Goal: Task Accomplishment & Management: Complete application form

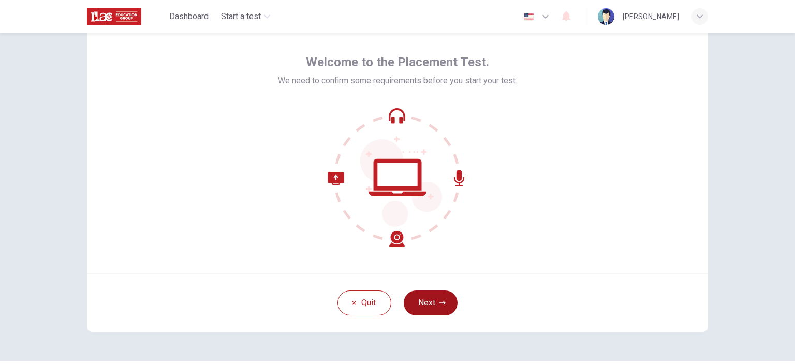
scroll to position [52, 0]
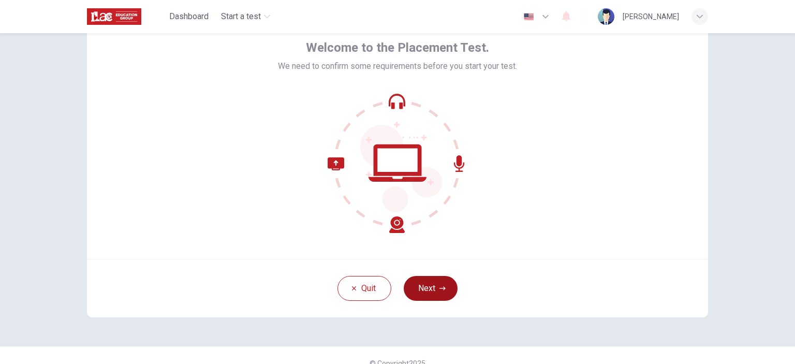
click at [436, 294] on button "Next" at bounding box center [431, 288] width 54 height 25
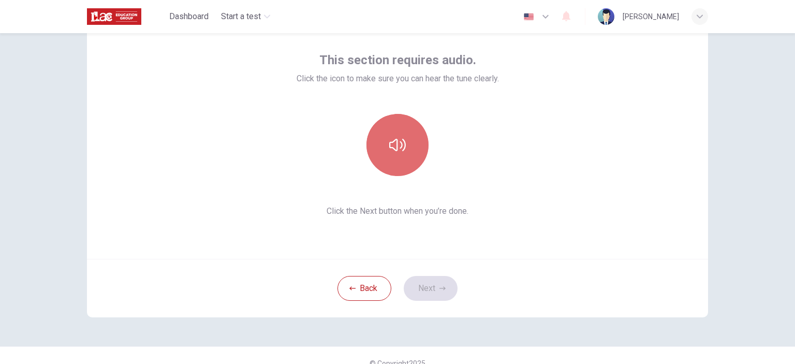
click at [399, 152] on icon "button" at bounding box center [397, 145] width 17 height 17
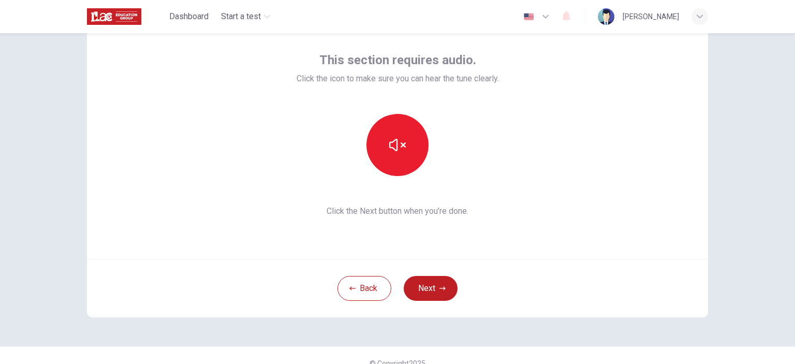
drag, startPoint x: 429, startPoint y: 284, endPoint x: 439, endPoint y: 279, distance: 10.7
click at [431, 282] on button "Next" at bounding box center [431, 288] width 54 height 25
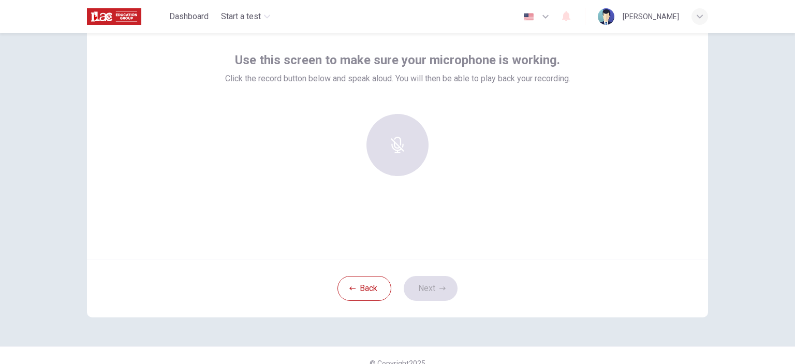
click at [408, 159] on div at bounding box center [398, 145] width 112 height 62
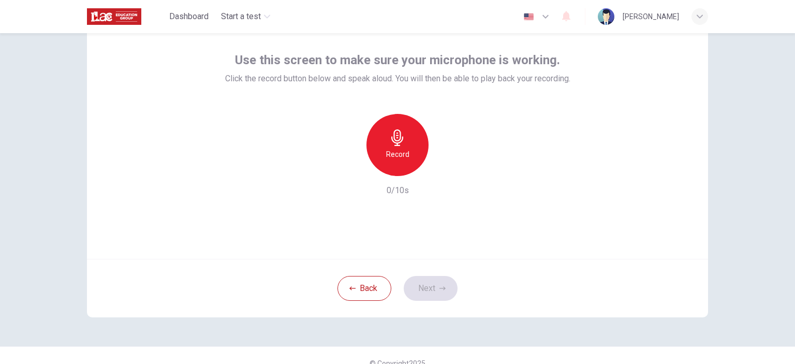
click at [409, 142] on div "Record" at bounding box center [398, 145] width 62 height 62
click at [400, 145] on icon "button" at bounding box center [397, 137] width 17 height 17
click at [444, 167] on icon "button" at bounding box center [446, 168] width 5 height 6
click at [421, 285] on button "Next" at bounding box center [431, 288] width 54 height 25
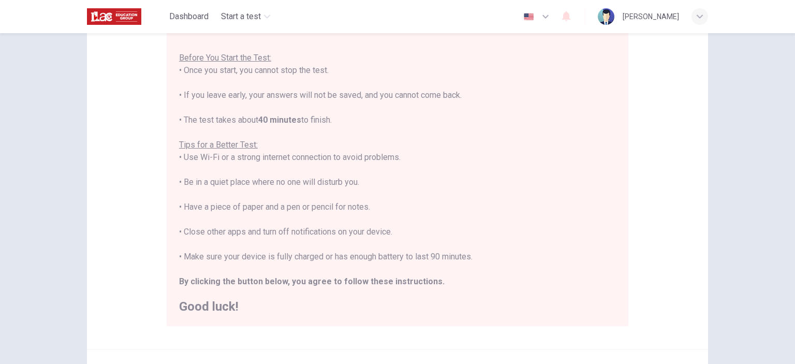
scroll to position [207, 0]
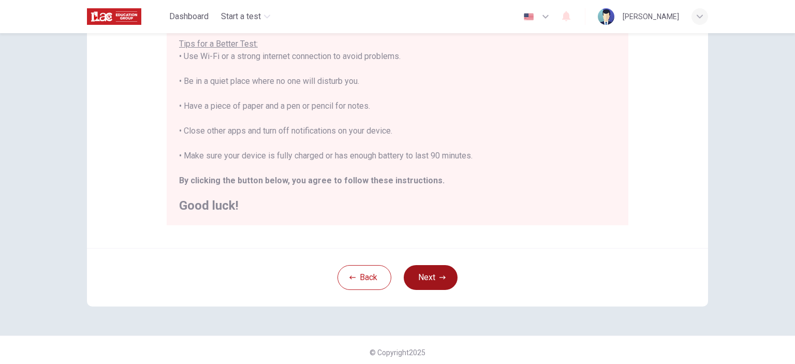
click at [443, 285] on button "Next" at bounding box center [431, 277] width 54 height 25
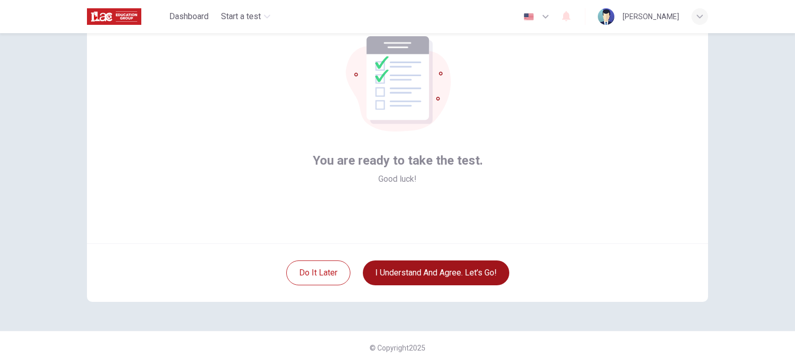
scroll to position [67, 0]
click at [445, 275] on button "I understand and agree. Let’s go!" at bounding box center [436, 273] width 147 height 25
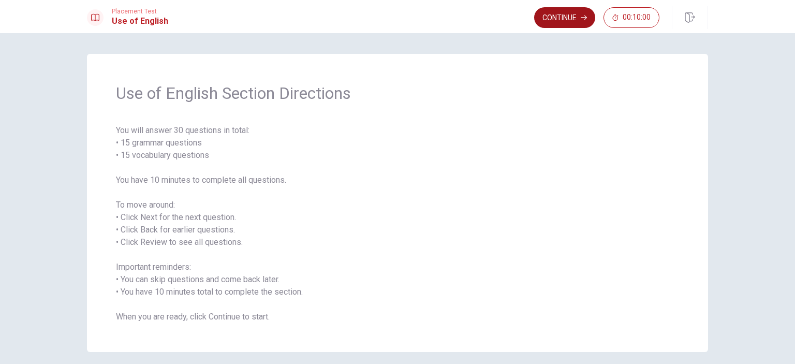
click at [572, 25] on button "Continue" at bounding box center [564, 17] width 61 height 21
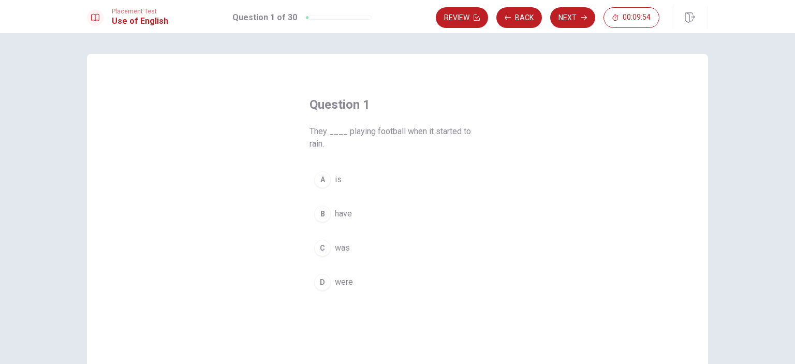
click at [342, 283] on span "were" at bounding box center [344, 282] width 18 height 12
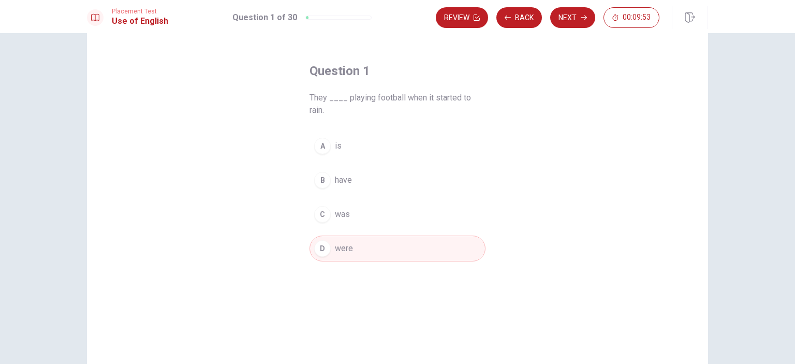
scroll to position [52, 0]
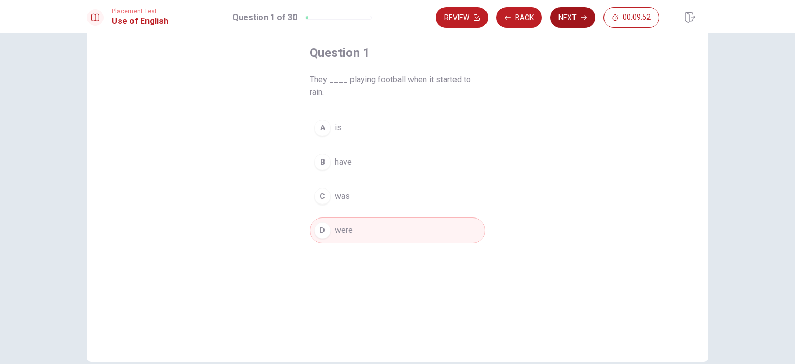
click at [573, 26] on button "Next" at bounding box center [572, 17] width 45 height 21
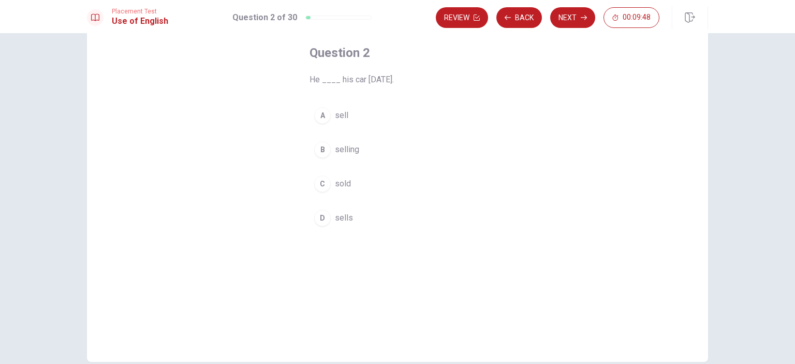
click at [340, 186] on span "sold" at bounding box center [343, 184] width 16 height 12
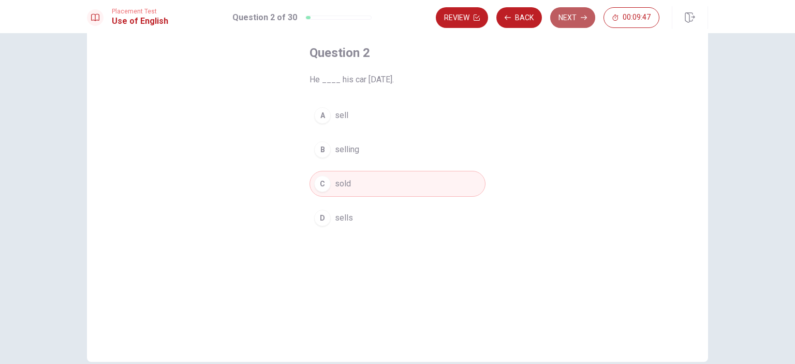
click at [578, 22] on button "Next" at bounding box center [572, 17] width 45 height 21
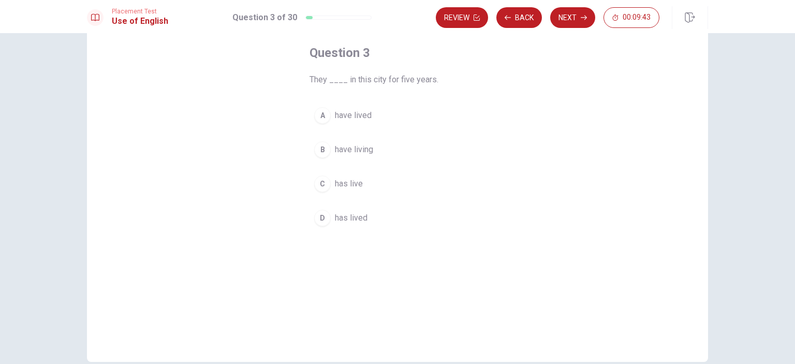
click at [362, 120] on span "have lived" at bounding box center [353, 115] width 37 height 12
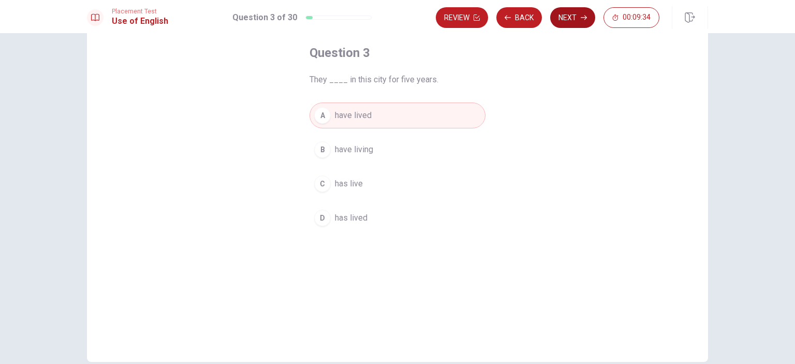
click at [576, 19] on button "Next" at bounding box center [572, 17] width 45 height 21
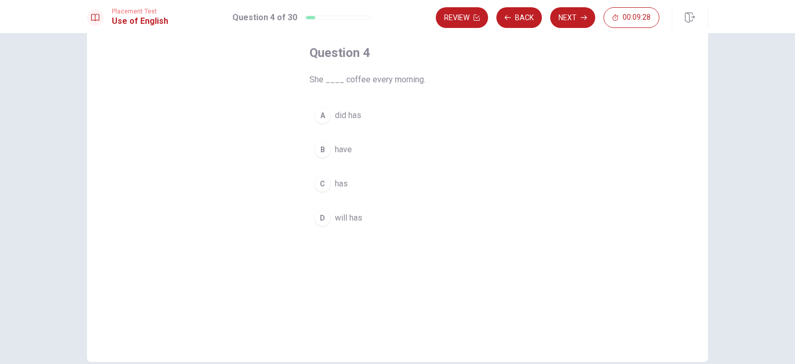
click at [348, 178] on button "C has" at bounding box center [398, 184] width 176 height 26
drag, startPoint x: 584, startPoint y: 22, endPoint x: 577, endPoint y: 23, distance: 6.3
click at [583, 22] on button "Next" at bounding box center [572, 17] width 45 height 21
click at [348, 180] on button "C pool" at bounding box center [398, 184] width 176 height 26
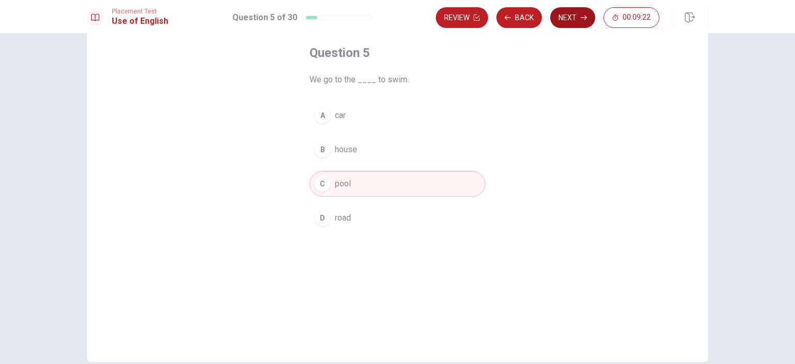
click at [577, 20] on button "Next" at bounding box center [572, 17] width 45 height 21
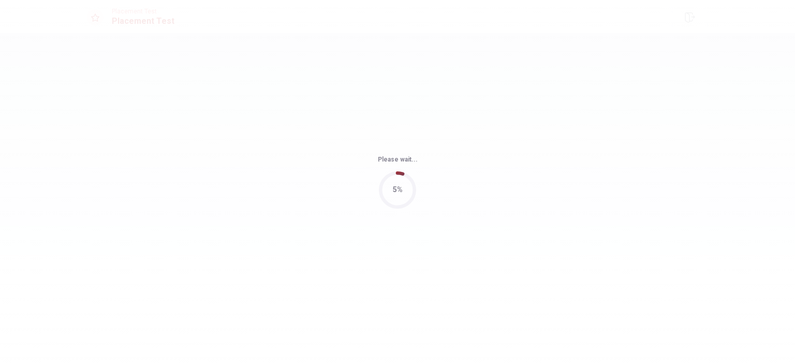
scroll to position [0, 0]
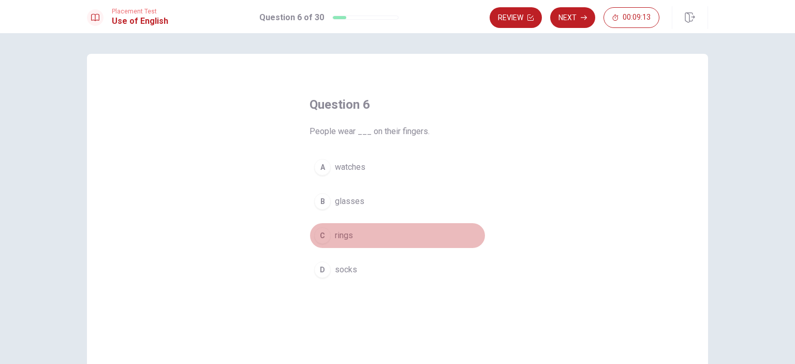
click at [353, 231] on button "C rings" at bounding box center [398, 236] width 176 height 26
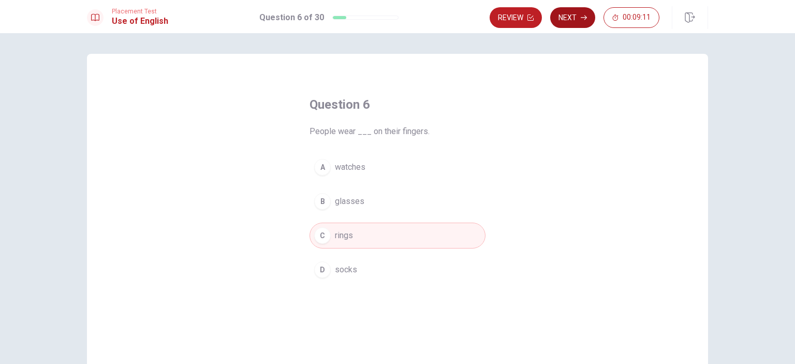
click at [581, 22] on button "Next" at bounding box center [572, 17] width 45 height 21
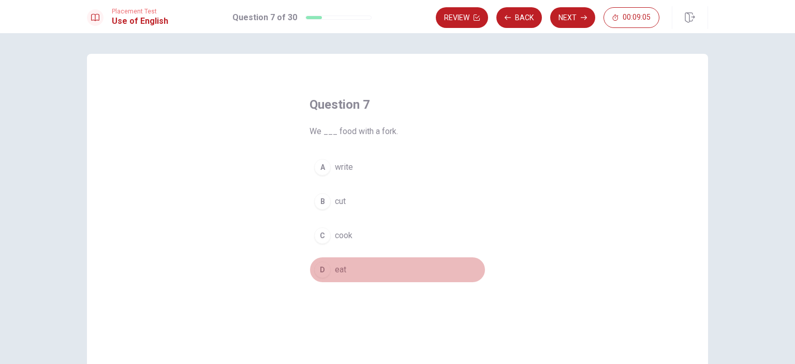
click at [343, 271] on span "eat" at bounding box center [340, 270] width 11 height 12
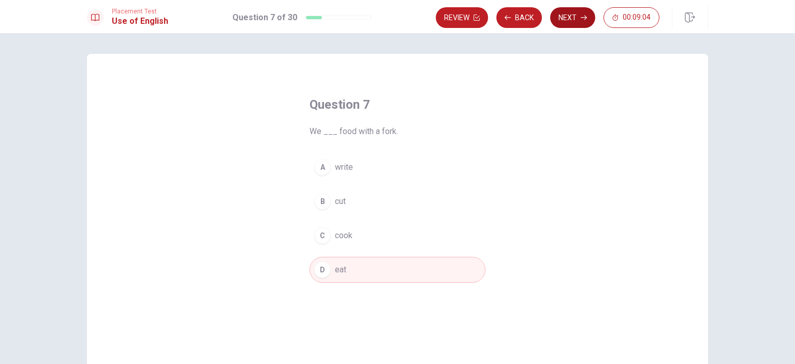
click at [570, 20] on button "Next" at bounding box center [572, 17] width 45 height 21
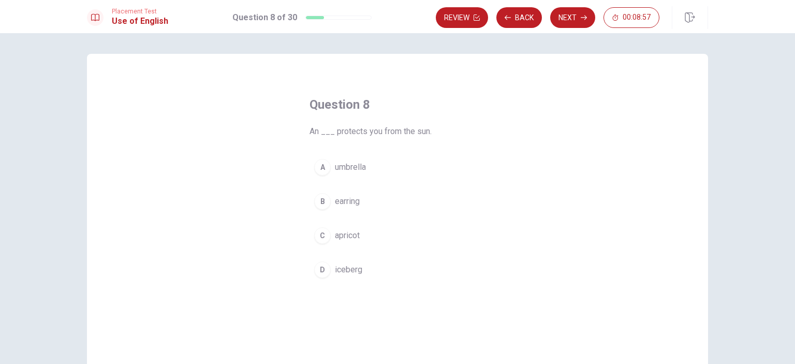
click at [357, 237] on span "apricot" at bounding box center [347, 235] width 25 height 12
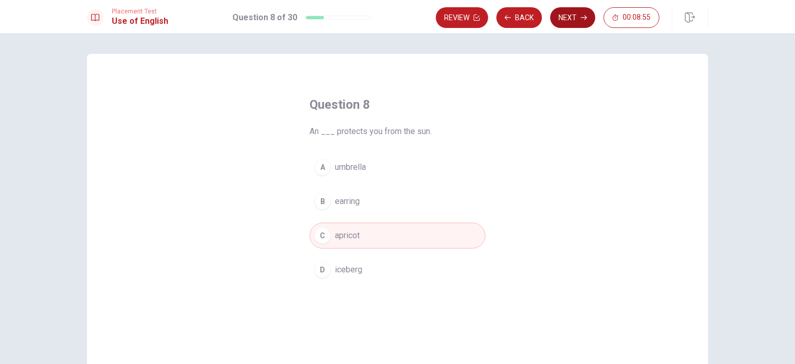
click at [567, 18] on button "Next" at bounding box center [572, 17] width 45 height 21
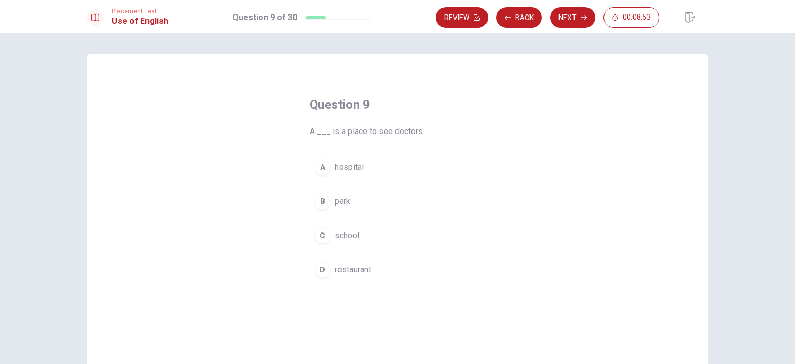
click at [354, 169] on span "hospital" at bounding box center [349, 167] width 29 height 12
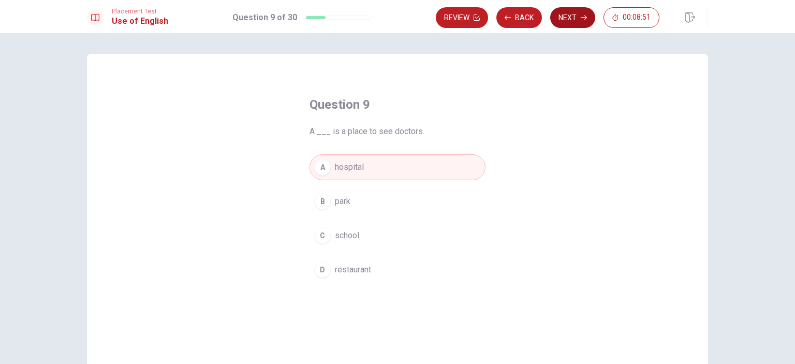
click at [576, 18] on button "Next" at bounding box center [572, 17] width 45 height 21
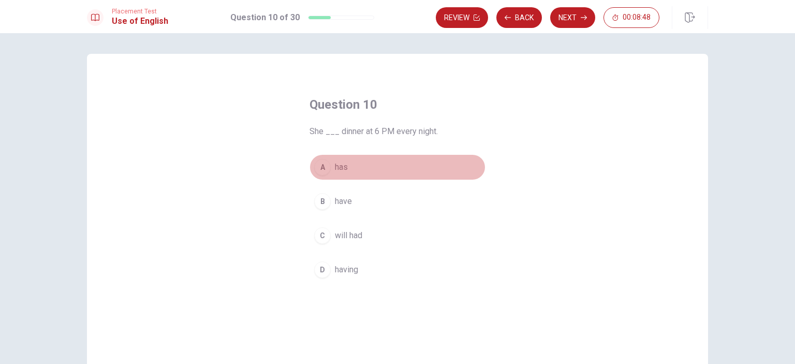
click at [363, 168] on button "A has" at bounding box center [398, 167] width 176 height 26
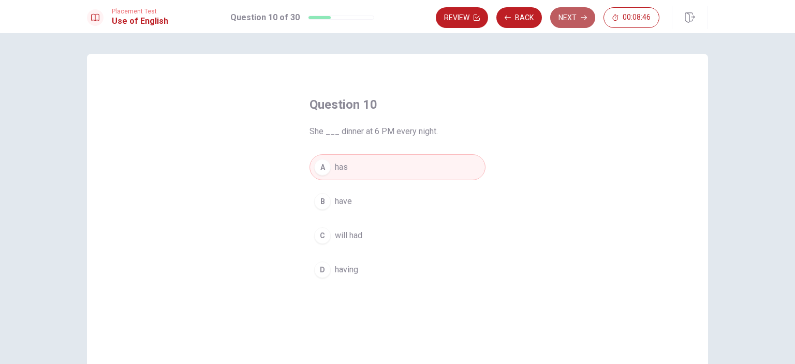
click at [580, 22] on button "Next" at bounding box center [572, 17] width 45 height 21
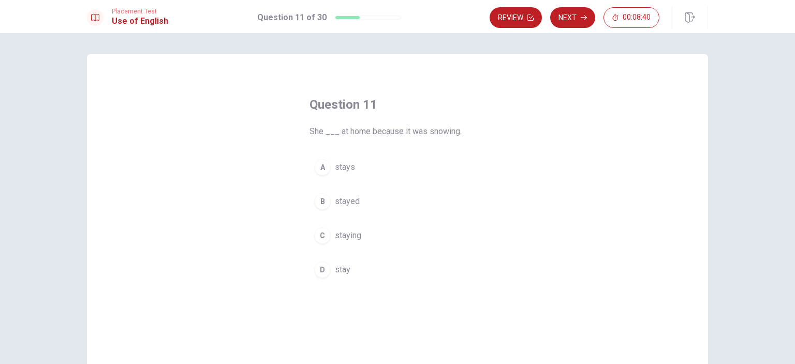
click at [352, 202] on span "stayed" at bounding box center [347, 201] width 25 height 12
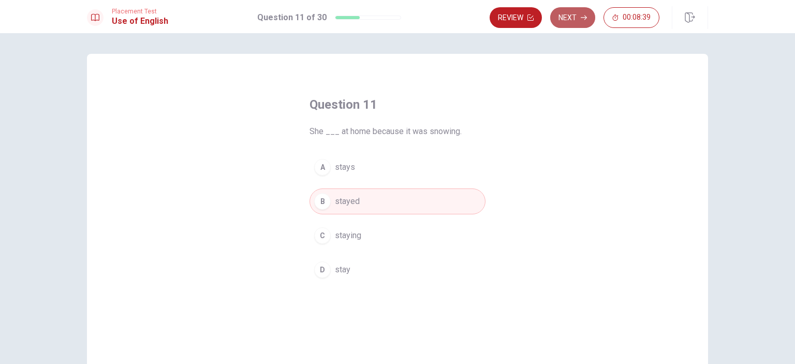
click at [580, 21] on button "Next" at bounding box center [572, 17] width 45 height 21
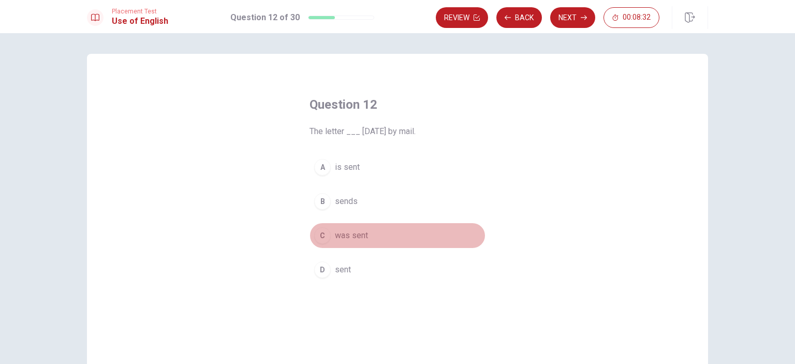
click at [365, 236] on span "was sent" at bounding box center [351, 235] width 33 height 12
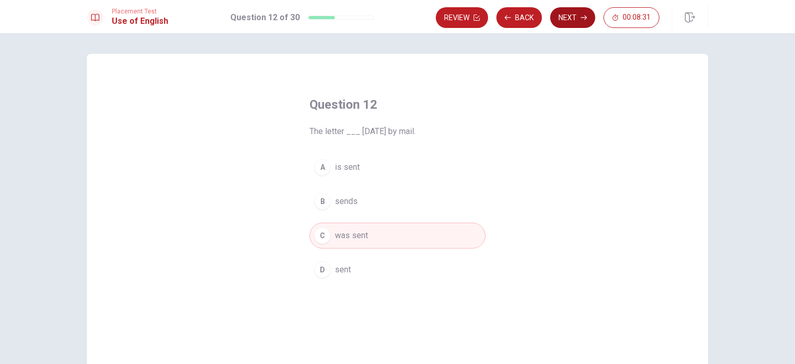
click at [576, 20] on button "Next" at bounding box center [572, 17] width 45 height 21
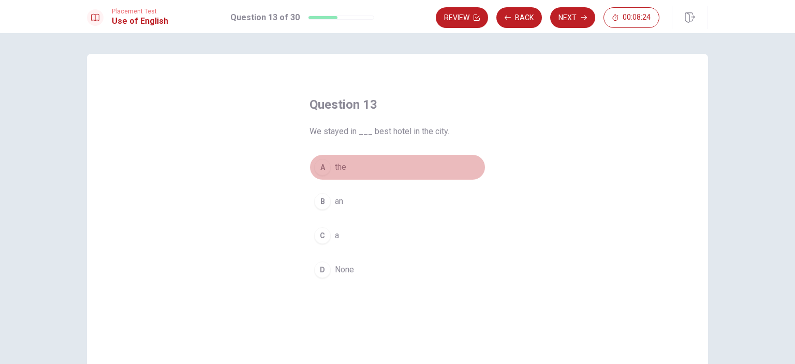
click at [353, 170] on button "A the" at bounding box center [398, 167] width 176 height 26
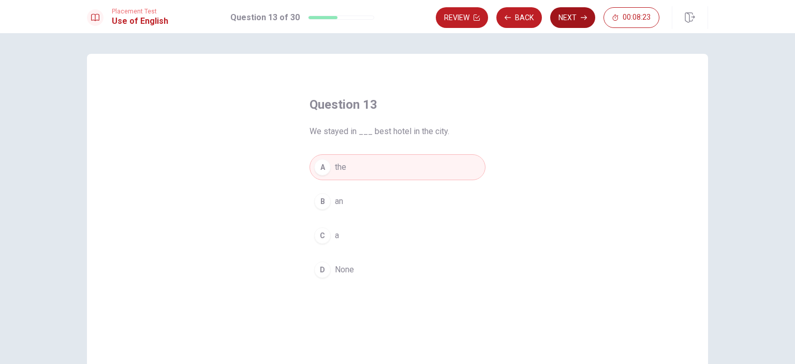
click at [567, 17] on button "Next" at bounding box center [572, 17] width 45 height 21
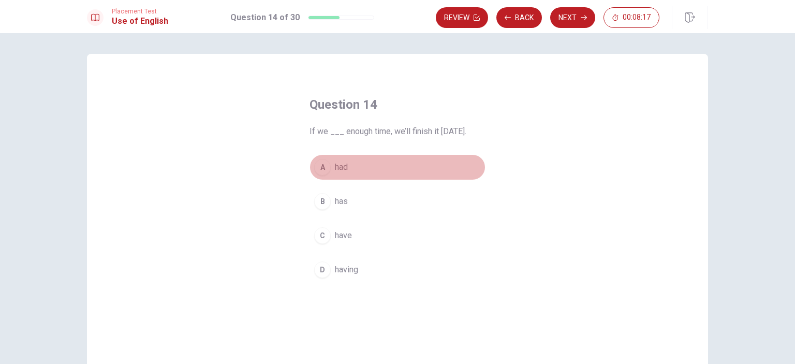
click at [350, 172] on button "A had" at bounding box center [398, 167] width 176 height 26
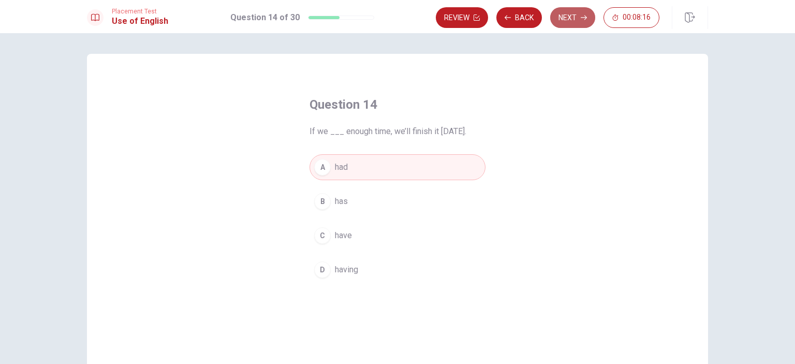
click at [584, 17] on icon "button" at bounding box center [584, 17] width 6 height 6
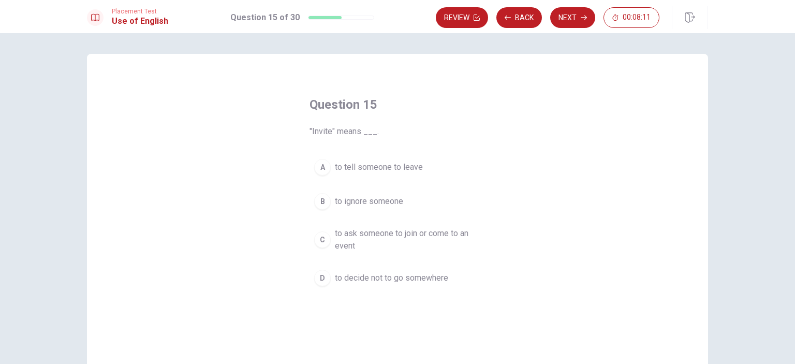
click at [414, 237] on span "to ask someone to join or come to an event" at bounding box center [408, 239] width 146 height 25
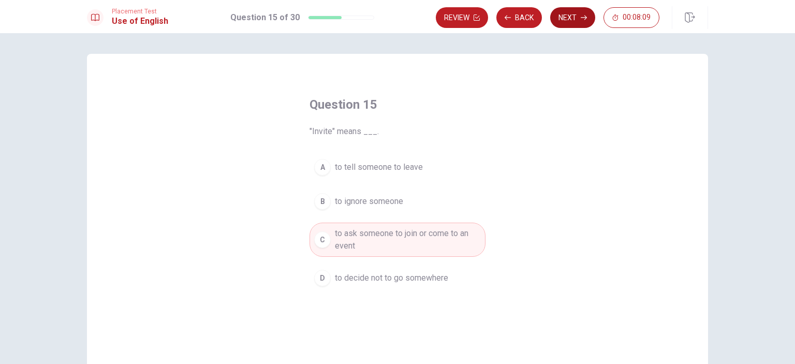
click at [573, 25] on button "Next" at bounding box center [572, 17] width 45 height 21
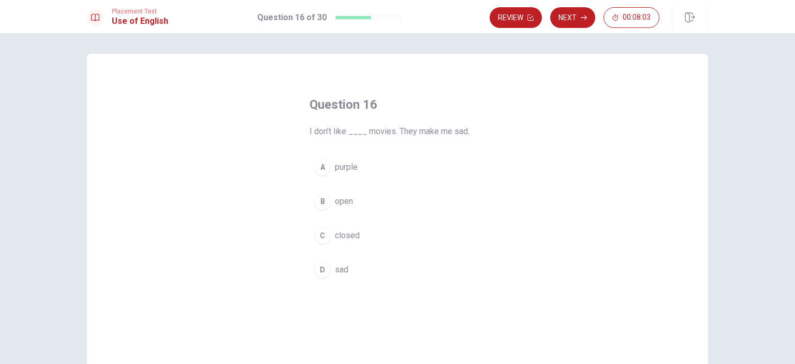
click at [353, 272] on button "D sad" at bounding box center [398, 270] width 176 height 26
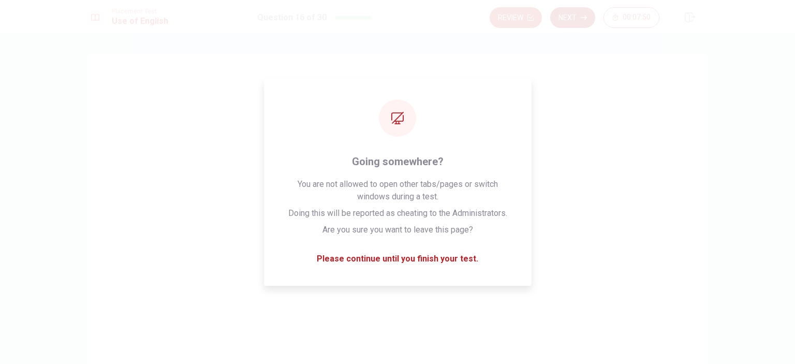
click at [572, 14] on button "Next" at bounding box center [572, 17] width 45 height 21
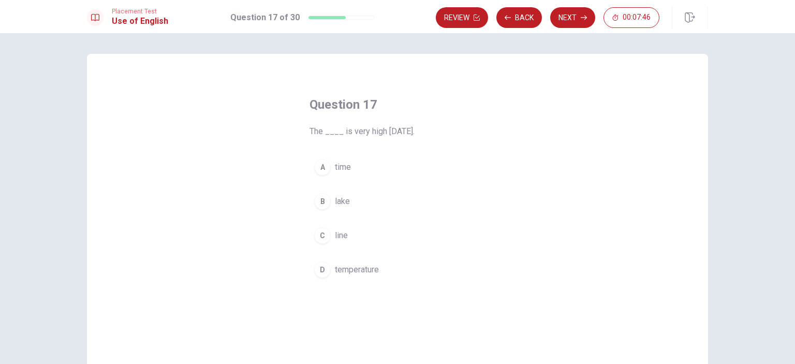
click at [360, 269] on span "temperature" at bounding box center [357, 270] width 44 height 12
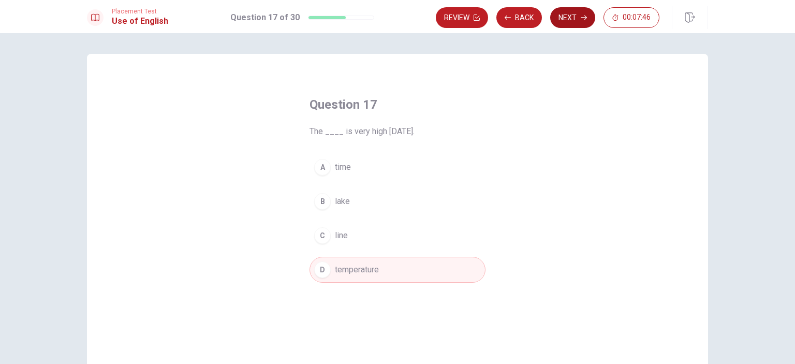
click at [583, 17] on icon "button" at bounding box center [584, 18] width 6 height 5
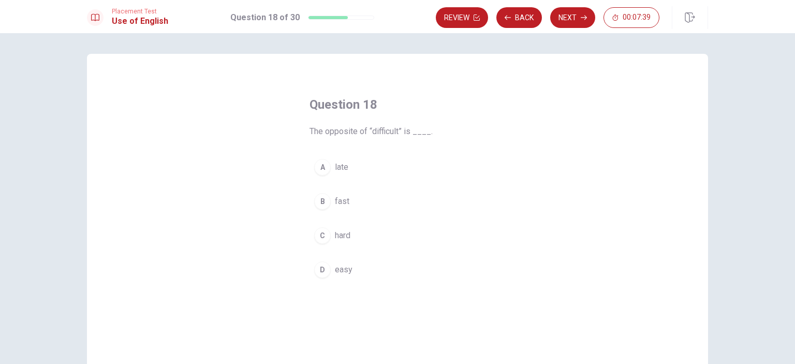
click at [360, 268] on button "D easy" at bounding box center [398, 270] width 176 height 26
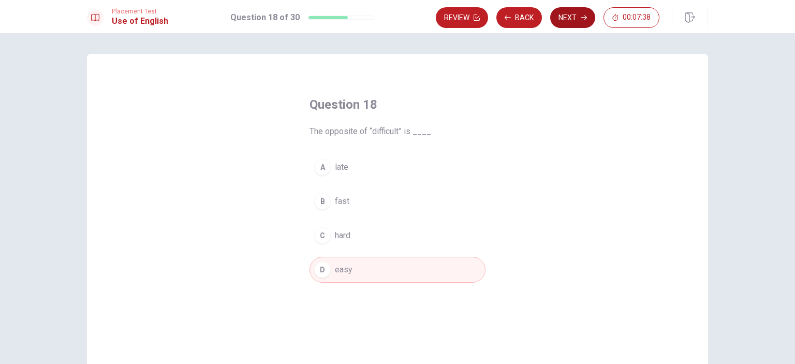
click at [574, 16] on button "Next" at bounding box center [572, 17] width 45 height 21
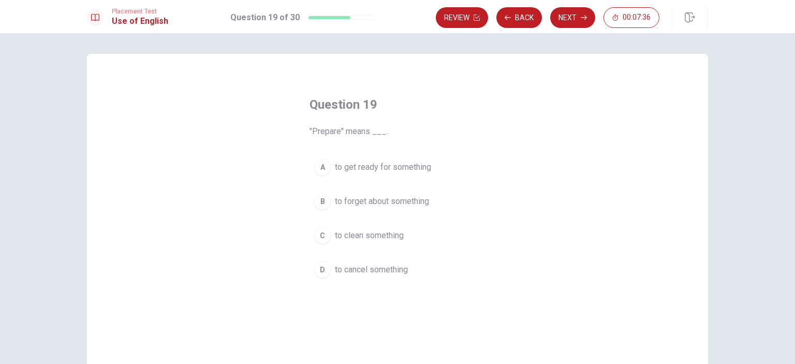
click at [389, 173] on button "A to get ready for something" at bounding box center [398, 167] width 176 height 26
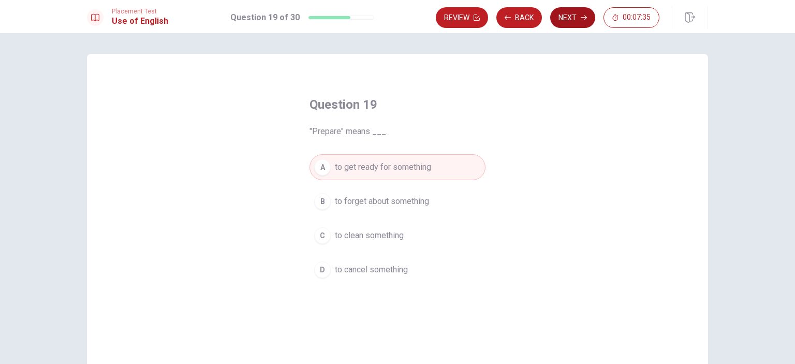
click at [565, 21] on button "Next" at bounding box center [572, 17] width 45 height 21
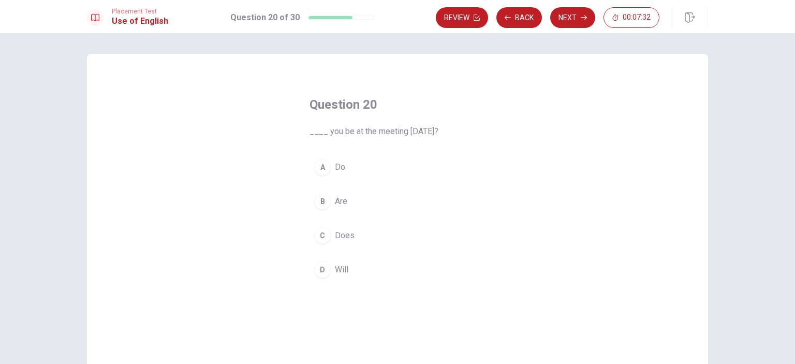
click at [362, 171] on button "A Do" at bounding box center [398, 167] width 176 height 26
drag, startPoint x: 351, startPoint y: 261, endPoint x: 357, endPoint y: 258, distance: 6.7
click at [352, 260] on button "D Will" at bounding box center [398, 270] width 176 height 26
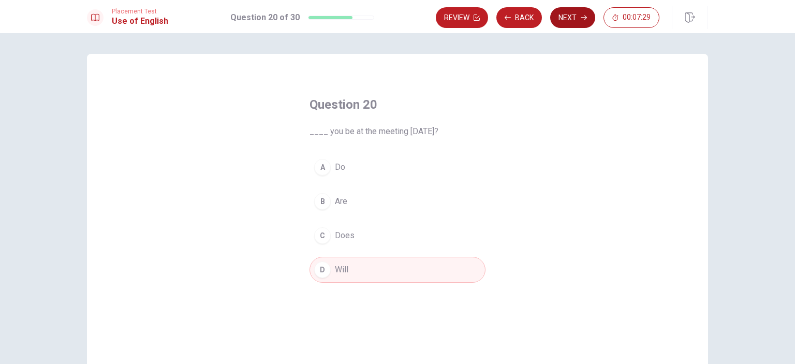
click at [571, 13] on button "Next" at bounding box center [572, 17] width 45 height 21
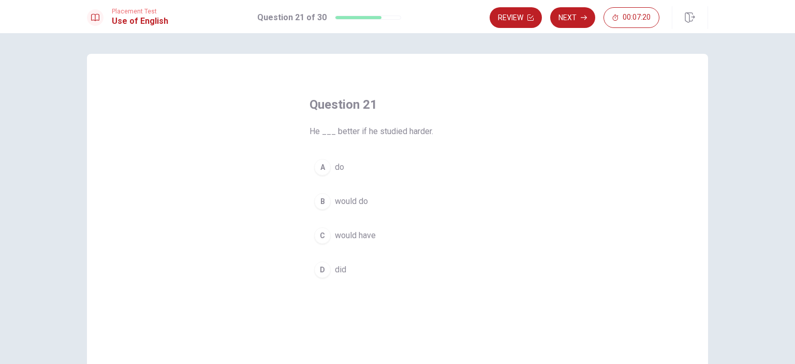
click at [369, 201] on button "B would do" at bounding box center [398, 201] width 176 height 26
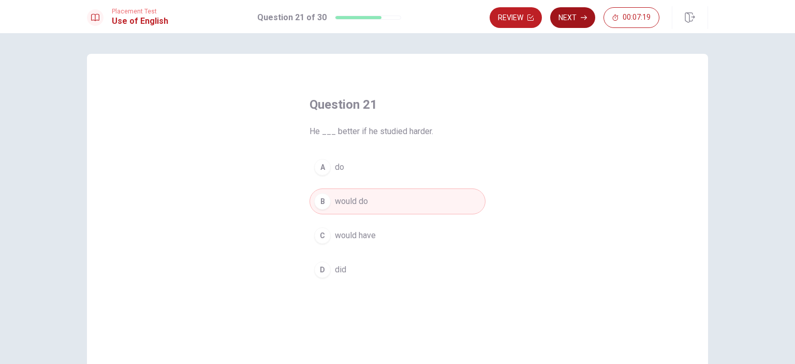
click at [576, 22] on button "Next" at bounding box center [572, 17] width 45 height 21
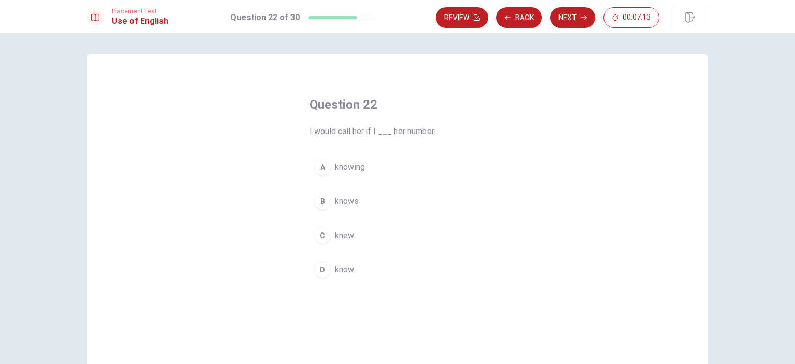
click at [349, 234] on span "knew" at bounding box center [344, 235] width 19 height 12
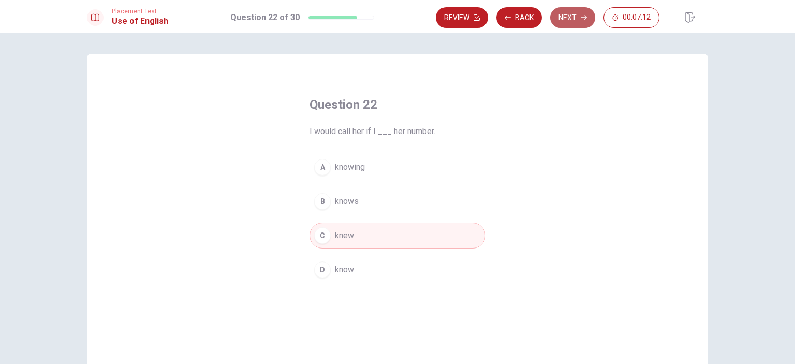
click at [576, 23] on button "Next" at bounding box center [572, 17] width 45 height 21
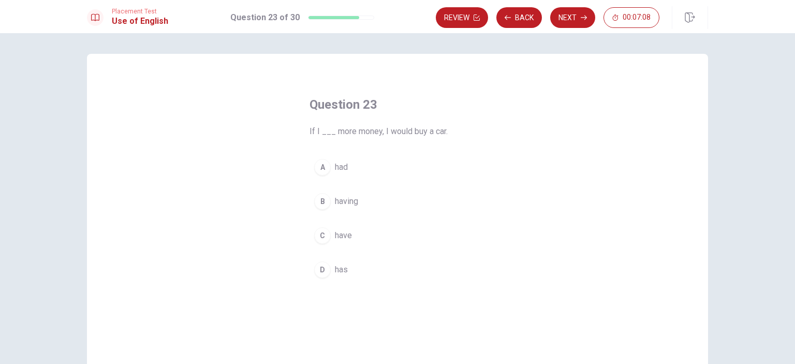
click at [366, 168] on button "A had" at bounding box center [398, 167] width 176 height 26
click at [572, 19] on button "Next" at bounding box center [572, 17] width 45 height 21
click at [354, 171] on span "will take" at bounding box center [350, 167] width 30 height 12
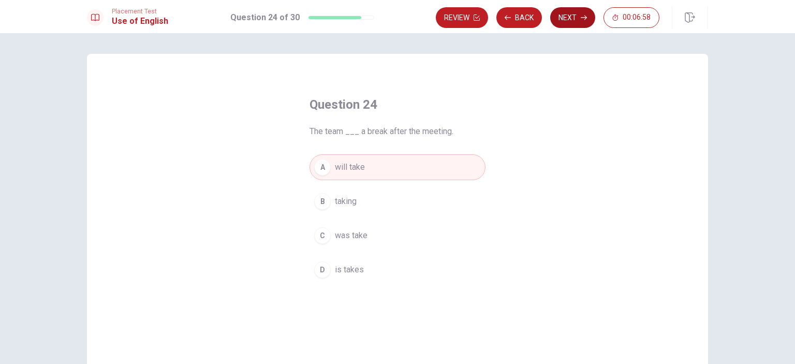
click at [576, 20] on button "Next" at bounding box center [572, 17] width 45 height 21
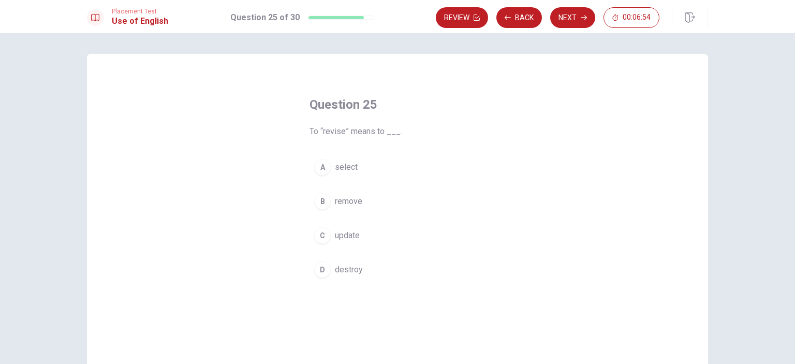
click at [360, 236] on button "C update" at bounding box center [398, 236] width 176 height 26
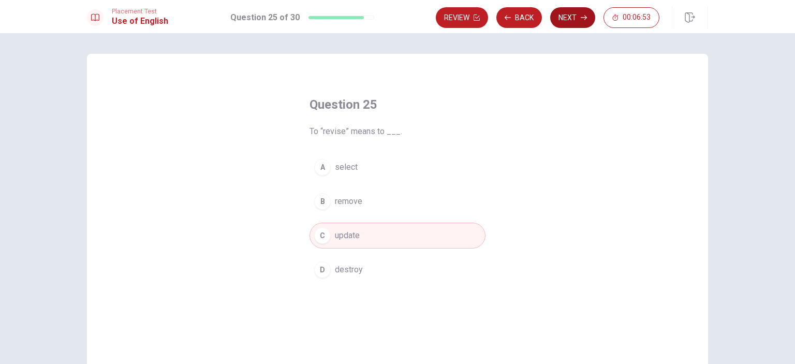
click at [581, 17] on icon "button" at bounding box center [584, 17] width 6 height 6
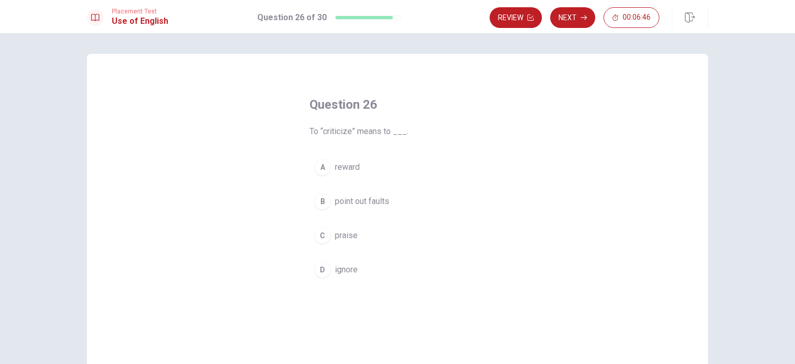
click at [372, 205] on span "point out faults" at bounding box center [362, 201] width 54 height 12
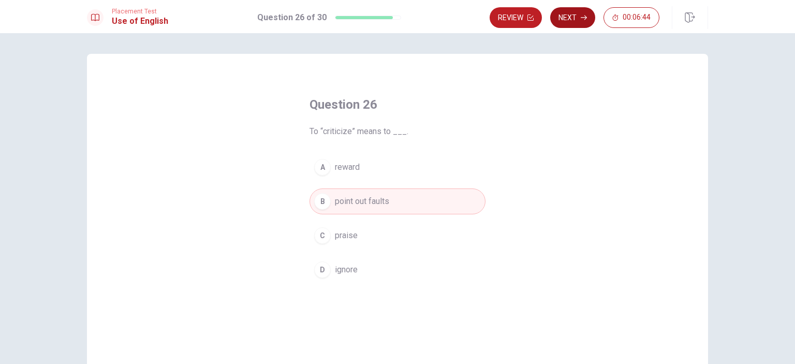
click at [578, 20] on button "Next" at bounding box center [572, 17] width 45 height 21
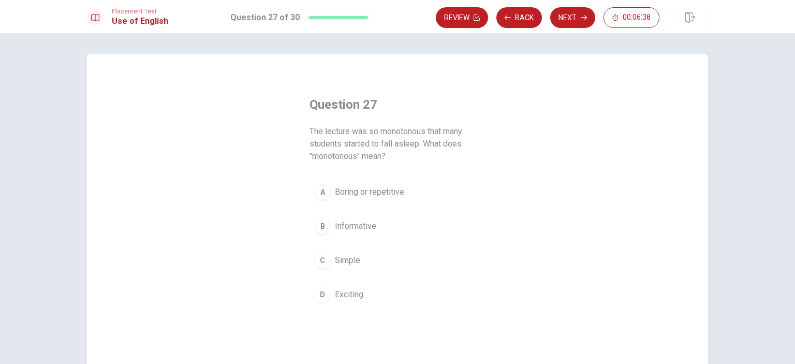
click at [375, 195] on span "Boring or repetitive" at bounding box center [369, 192] width 69 height 12
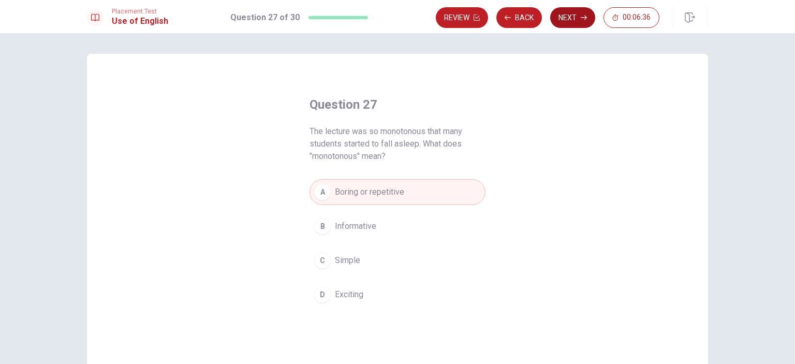
click at [572, 18] on button "Next" at bounding box center [572, 17] width 45 height 21
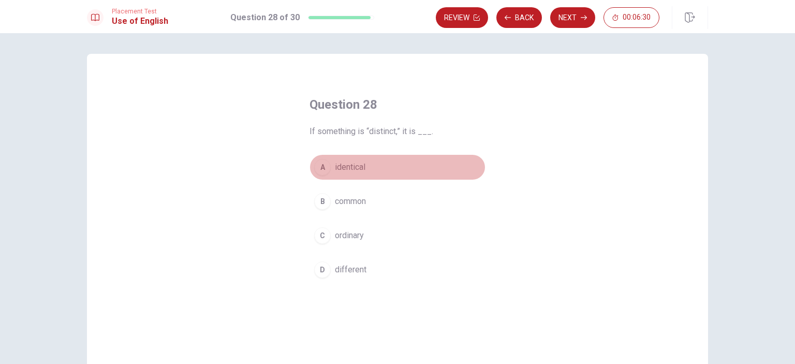
click at [362, 173] on span "identical" at bounding box center [350, 167] width 31 height 12
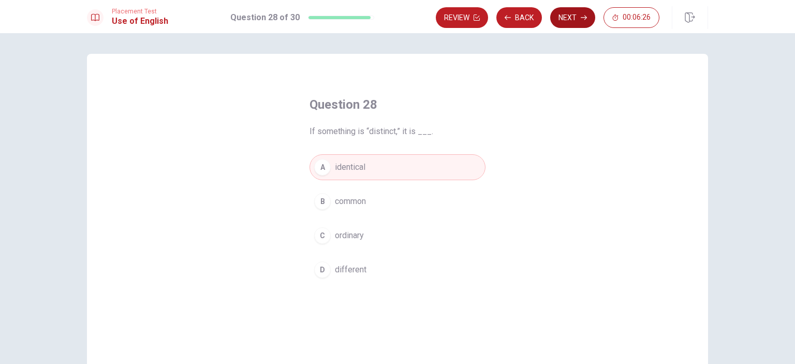
click at [575, 21] on button "Next" at bounding box center [572, 17] width 45 height 21
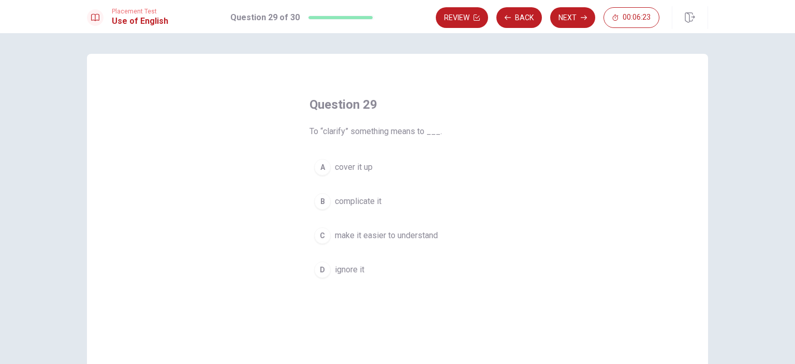
click at [381, 236] on span "make it easier to understand" at bounding box center [386, 235] width 103 height 12
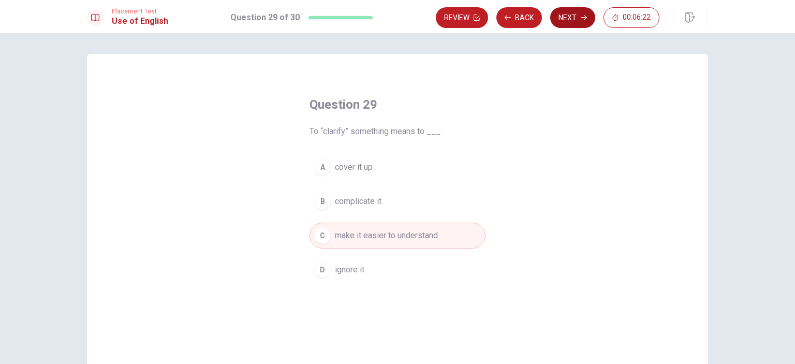
click at [574, 19] on button "Next" at bounding box center [572, 17] width 45 height 21
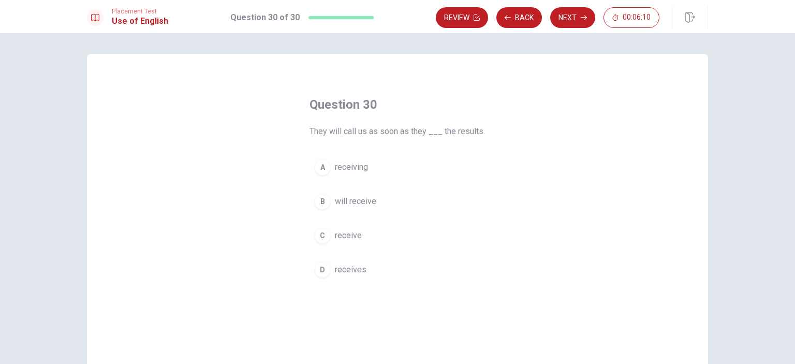
click at [357, 233] on span "receive" at bounding box center [348, 235] width 27 height 12
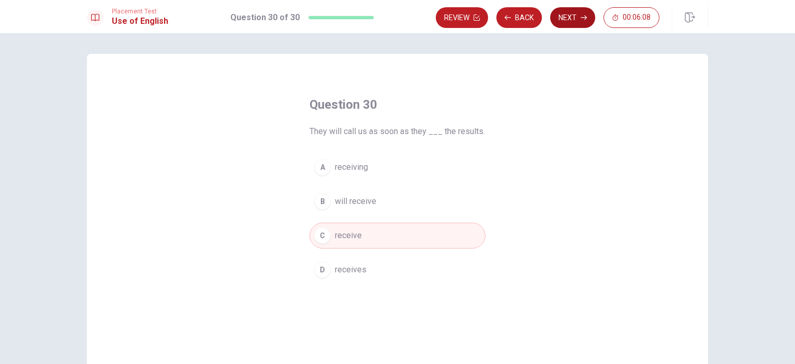
click at [569, 20] on button "Next" at bounding box center [572, 17] width 45 height 21
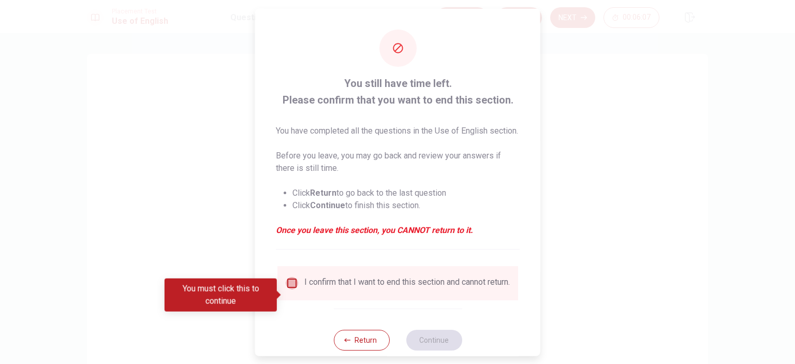
click at [287, 289] on input "You must click this to continue" at bounding box center [292, 282] width 12 height 12
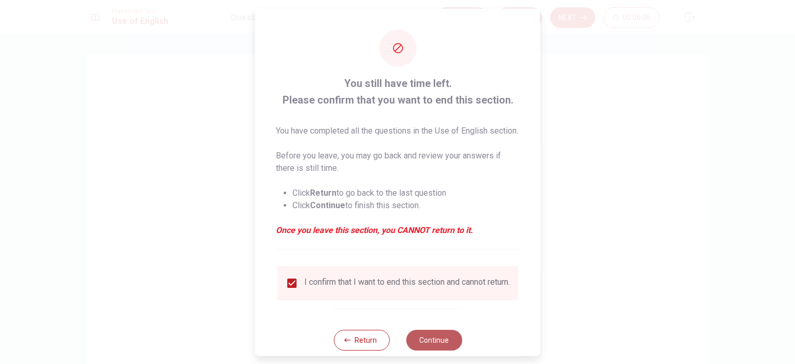
click at [429, 350] on button "Continue" at bounding box center [434, 339] width 56 height 21
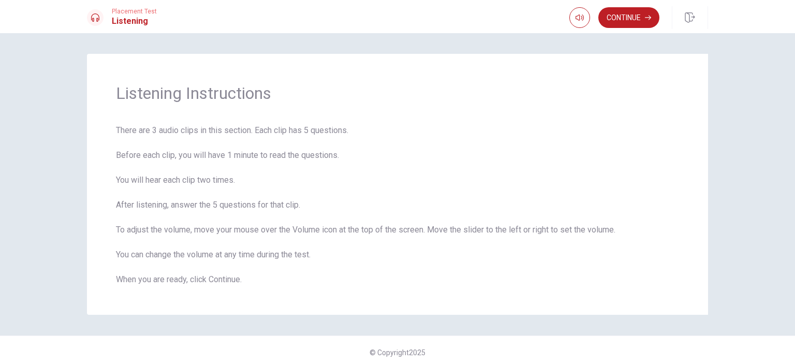
click at [628, 17] on button "Continue" at bounding box center [629, 17] width 61 height 21
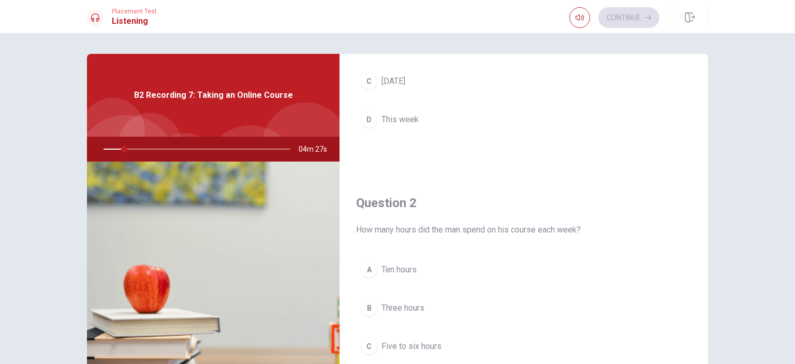
scroll to position [207, 0]
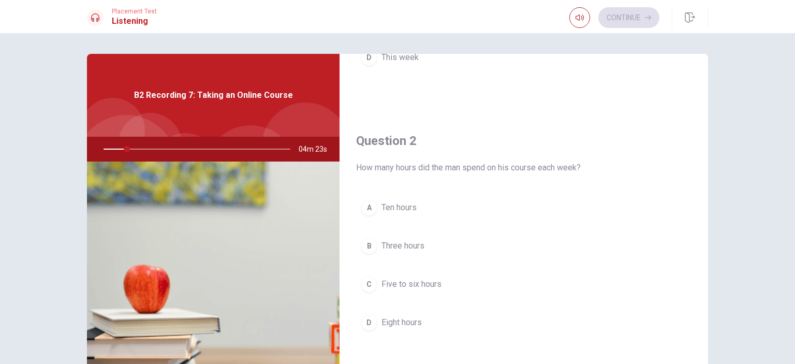
drag, startPoint x: 389, startPoint y: 168, endPoint x: 429, endPoint y: 165, distance: 40.0
click at [428, 165] on span "How many hours did the man spend on his course each week?" at bounding box center [524, 168] width 336 height 12
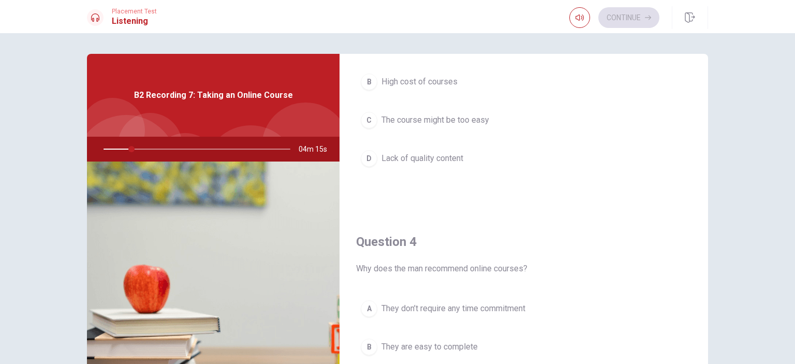
scroll to position [725, 0]
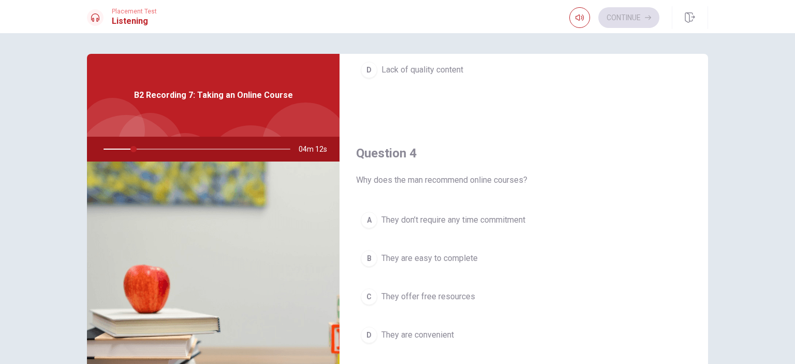
drag, startPoint x: 366, startPoint y: 180, endPoint x: 428, endPoint y: 177, distance: 62.2
click at [423, 178] on span "Why does the man recommend online courses?" at bounding box center [524, 180] width 336 height 12
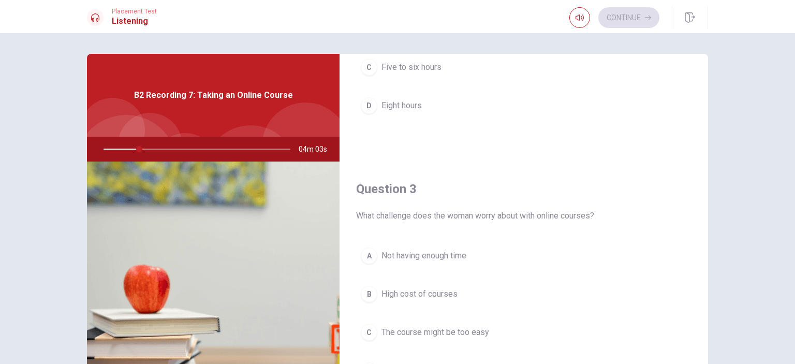
scroll to position [466, 0]
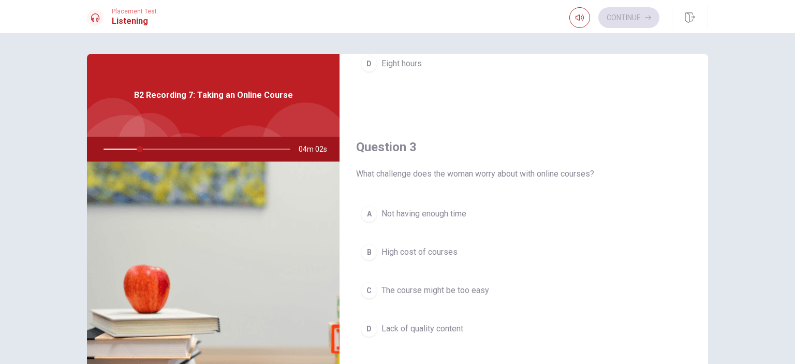
drag, startPoint x: 386, startPoint y: 171, endPoint x: 445, endPoint y: 171, distance: 58.5
click at [445, 171] on span "What challenge does the woman worry about with online courses?" at bounding box center [524, 174] width 336 height 12
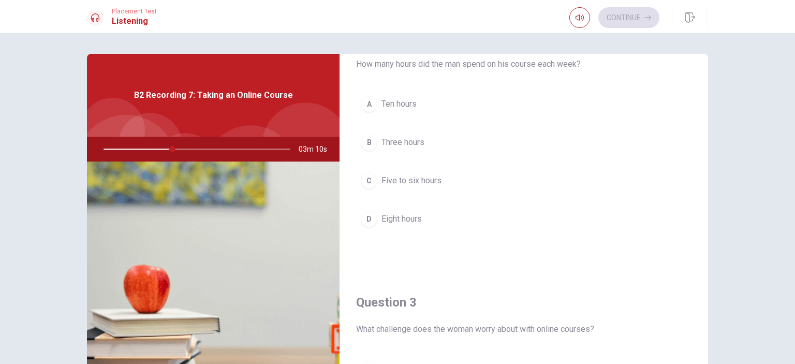
scroll to position [518, 0]
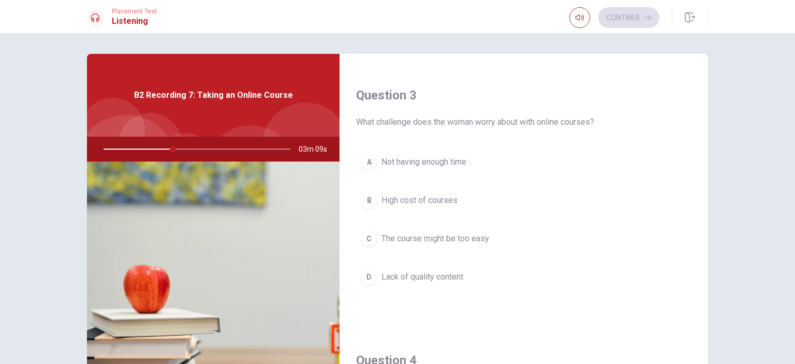
click at [438, 165] on span "Not having enough time" at bounding box center [424, 162] width 85 height 12
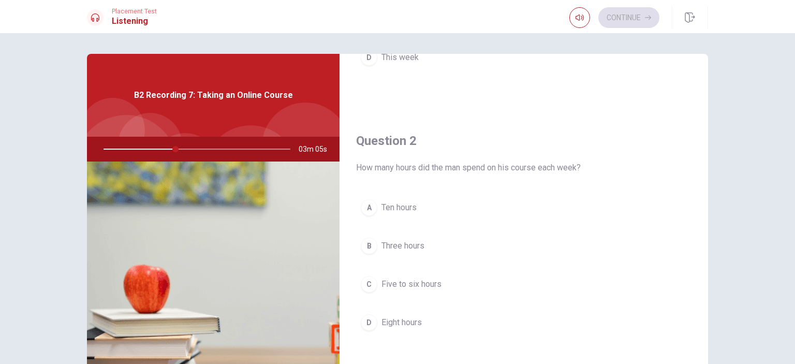
scroll to position [311, 0]
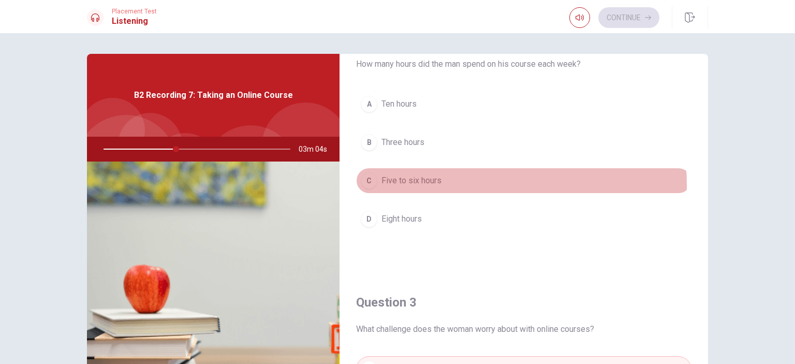
click at [420, 184] on span "Five to six hours" at bounding box center [412, 180] width 60 height 12
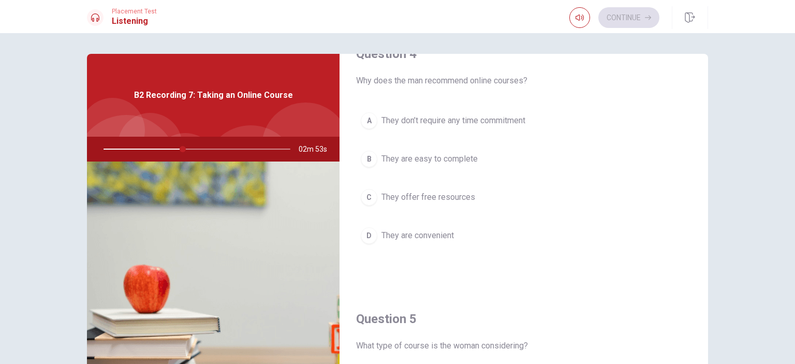
scroll to position [828, 0]
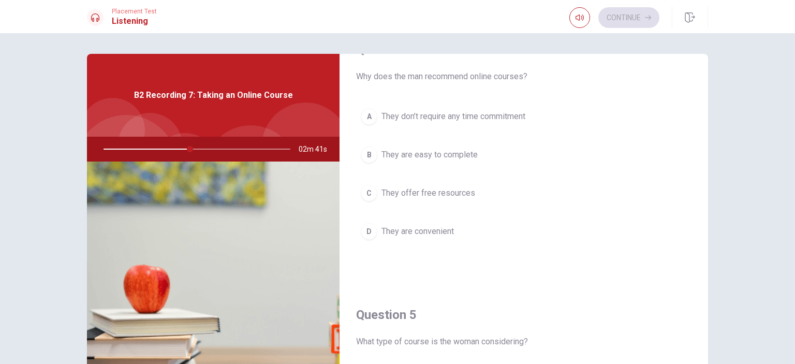
click at [435, 229] on span "They are convenient" at bounding box center [418, 231] width 72 height 12
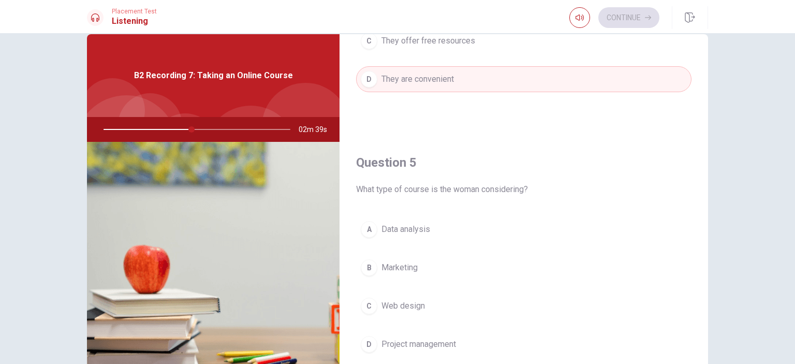
scroll to position [52, 0]
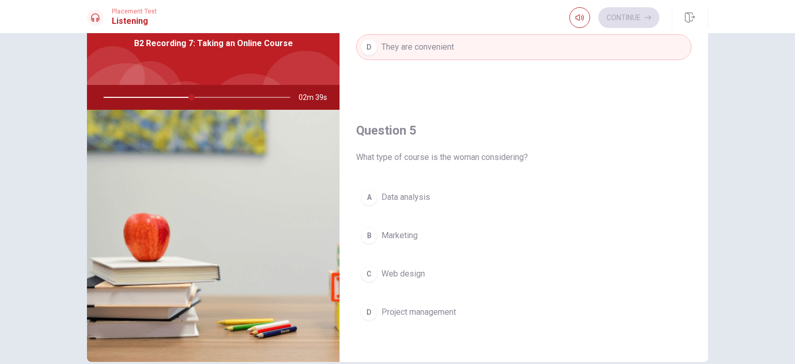
click at [414, 198] on span "Data analysis" at bounding box center [406, 197] width 49 height 12
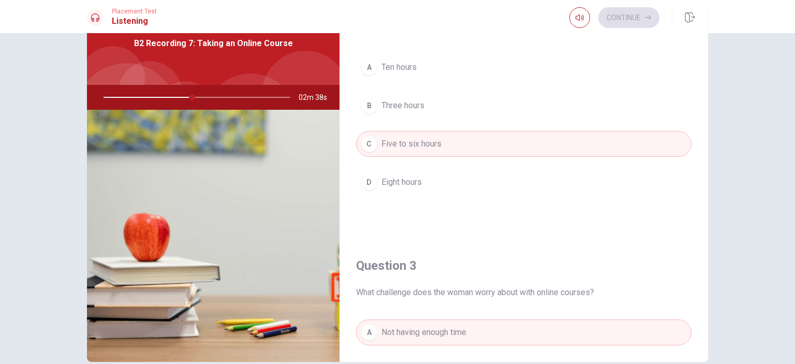
scroll to position [29, 0]
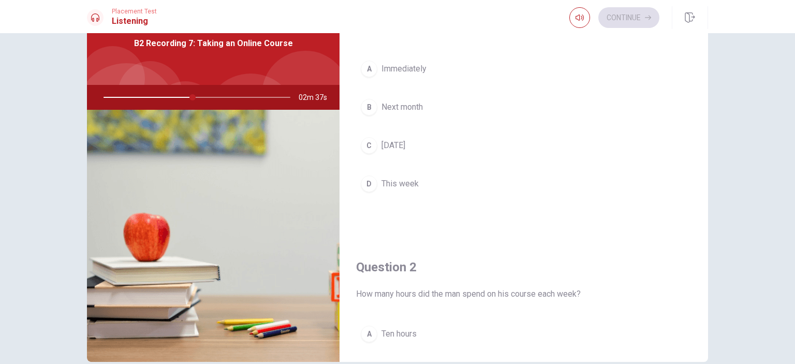
click at [406, 108] on span "Next month" at bounding box center [402, 107] width 41 height 12
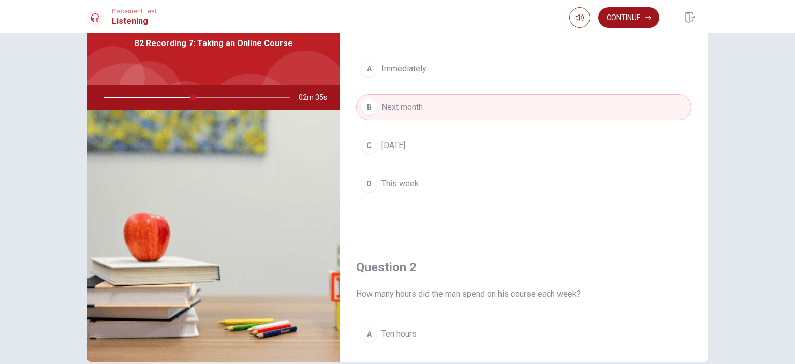
click at [628, 11] on button "Continue" at bounding box center [629, 17] width 61 height 21
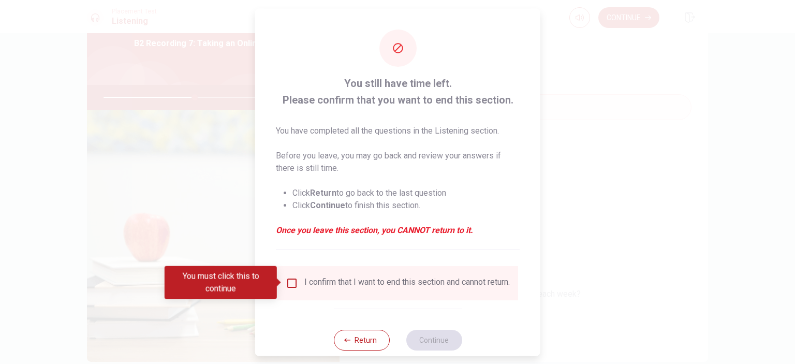
click at [307, 283] on div "I confirm that I want to end this section and cannot return." at bounding box center [407, 282] width 206 height 12
click at [292, 283] on input "You must click this to continue" at bounding box center [292, 282] width 12 height 12
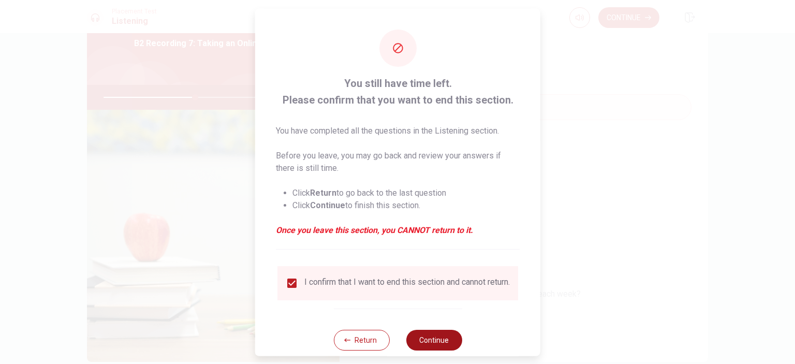
click at [418, 346] on button "Continue" at bounding box center [434, 339] width 56 height 21
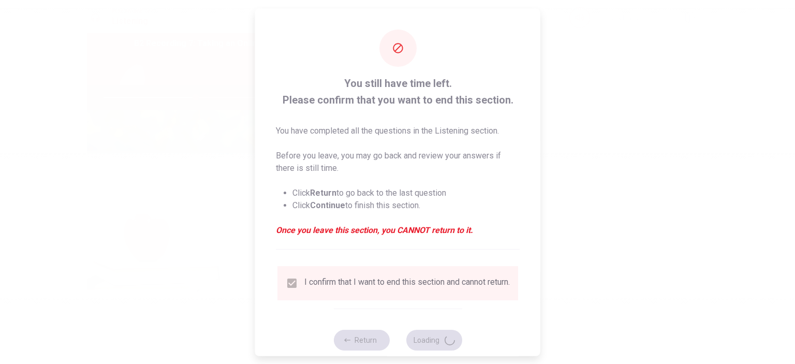
type input "50"
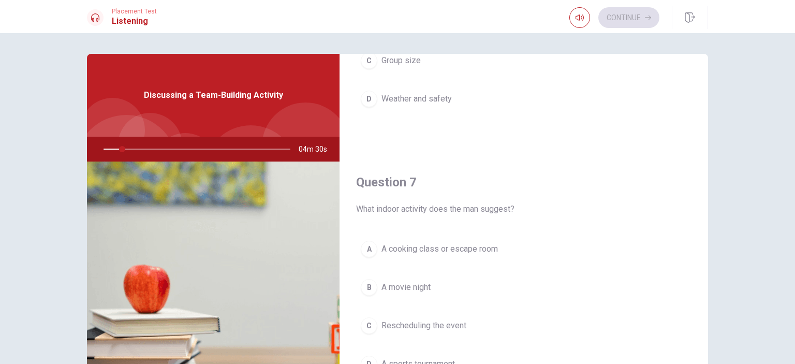
scroll to position [207, 0]
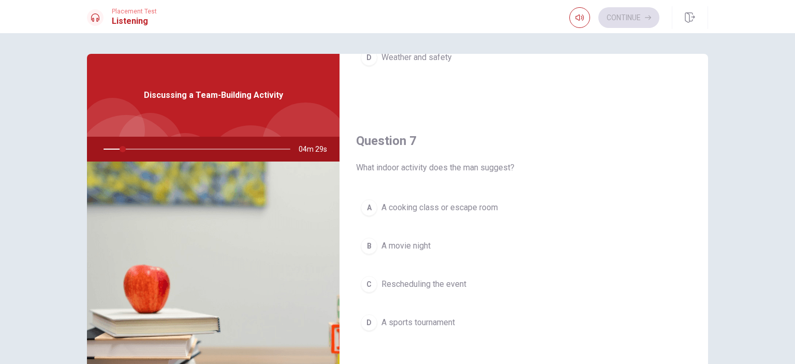
drag, startPoint x: 376, startPoint y: 167, endPoint x: 410, endPoint y: 173, distance: 34.8
click at [410, 173] on div "Question 7 What indoor activity does the man suggest? A A cooking class or esca…" at bounding box center [524, 244] width 369 height 265
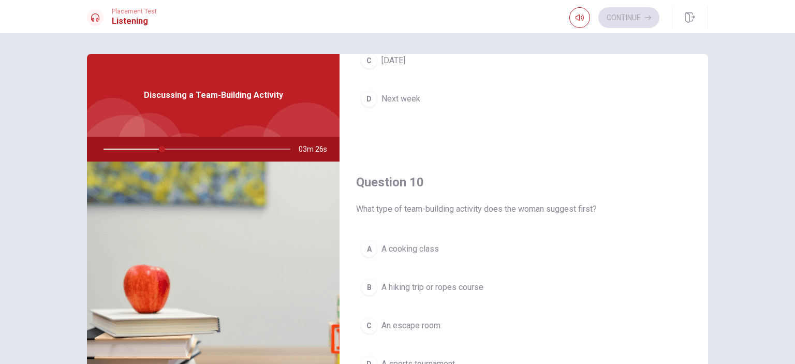
scroll to position [52, 0]
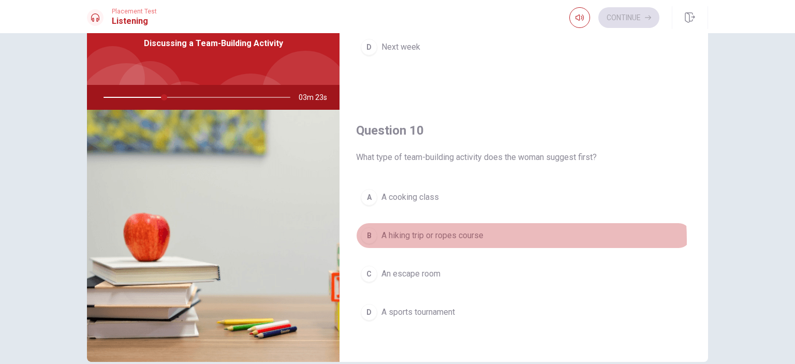
click at [432, 236] on span "A hiking trip or ropes course" at bounding box center [433, 235] width 102 height 12
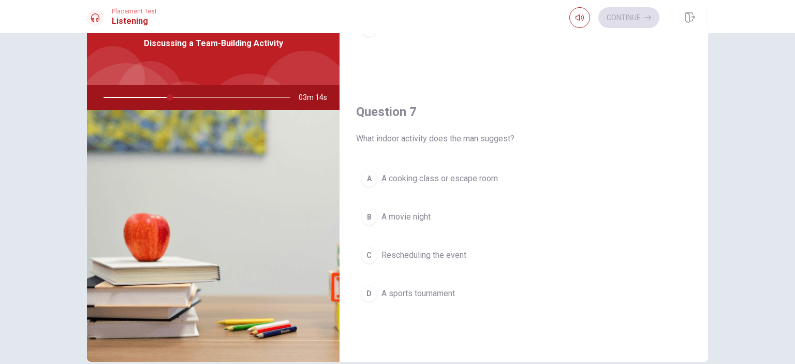
scroll to position [0, 0]
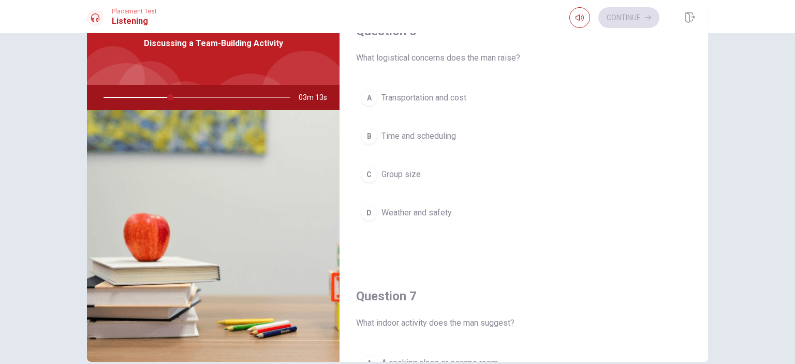
click at [427, 101] on span "Transportation and cost" at bounding box center [424, 98] width 85 height 12
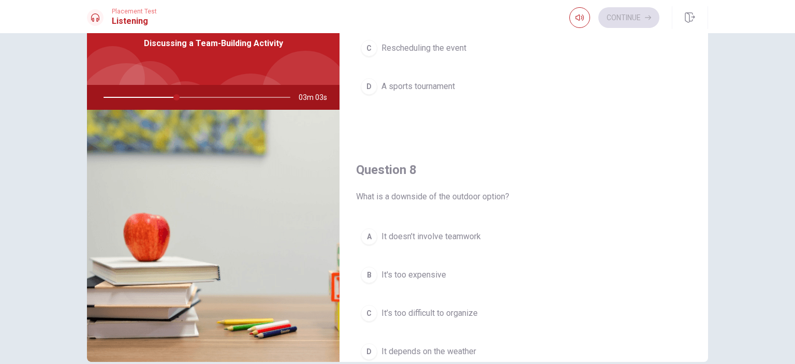
scroll to position [236, 0]
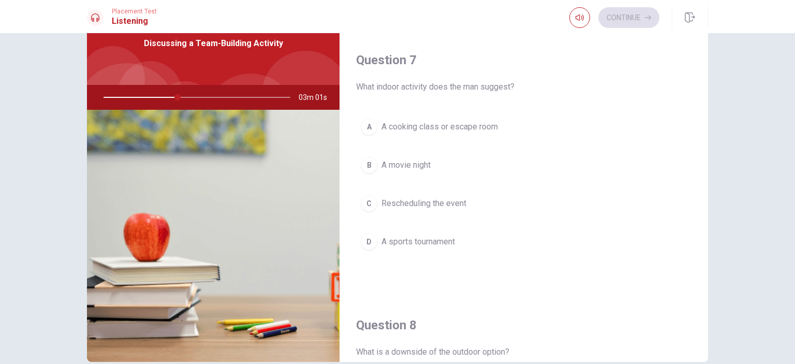
click at [478, 128] on span "A cooking class or escape room" at bounding box center [440, 127] width 117 height 12
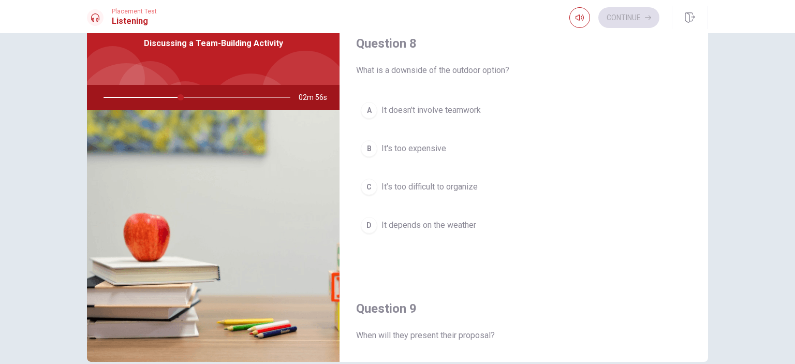
scroll to position [777, 0]
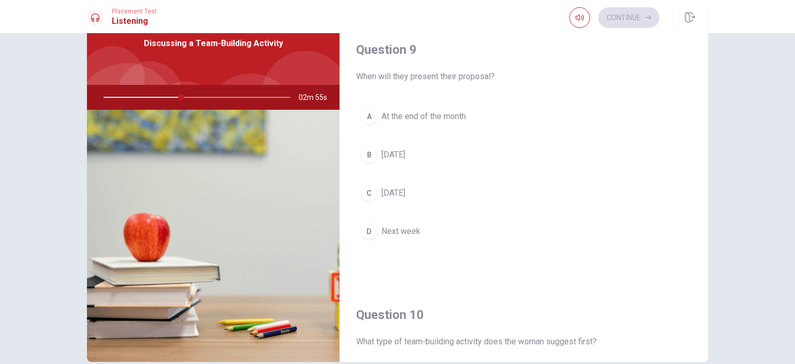
click at [387, 230] on span "Next week" at bounding box center [401, 231] width 39 height 12
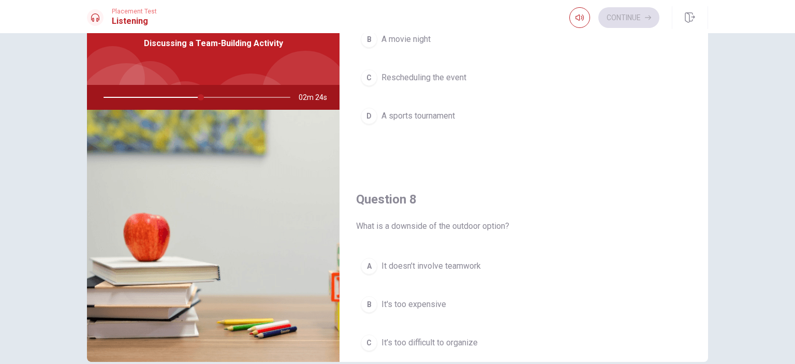
scroll to position [466, 0]
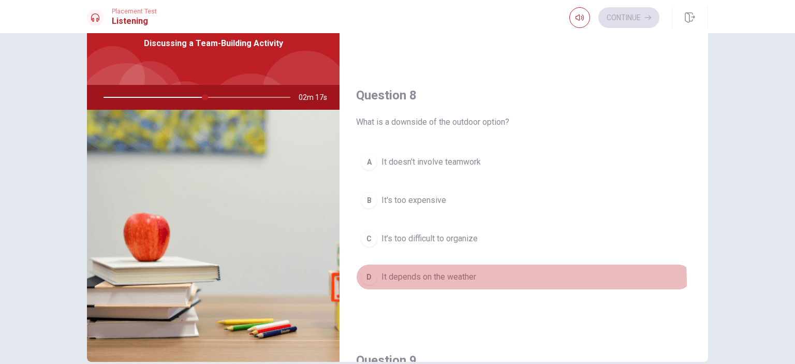
click at [446, 281] on span "It depends on the weather" at bounding box center [429, 277] width 95 height 12
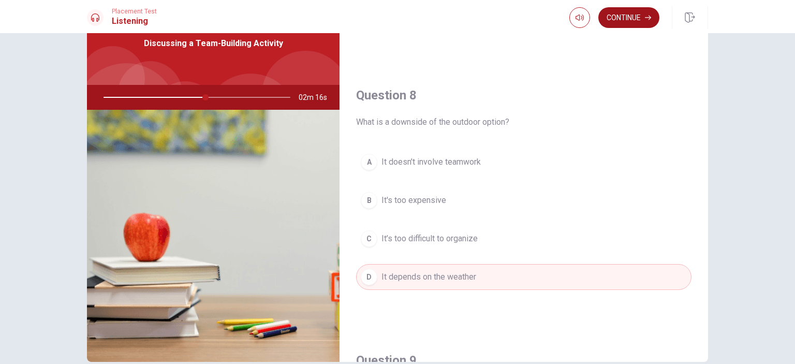
click at [631, 22] on button "Continue" at bounding box center [629, 17] width 61 height 21
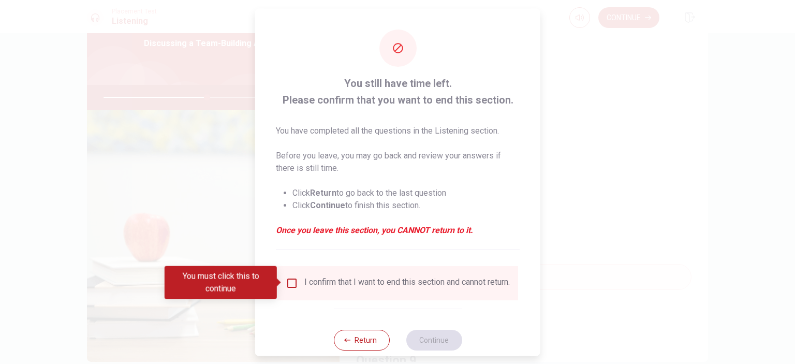
click at [292, 285] on input "You must click this to continue" at bounding box center [292, 282] width 12 height 12
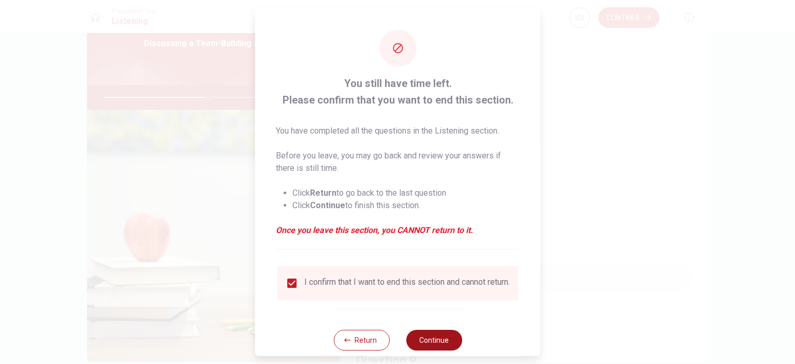
click at [431, 345] on button "Continue" at bounding box center [434, 339] width 56 height 21
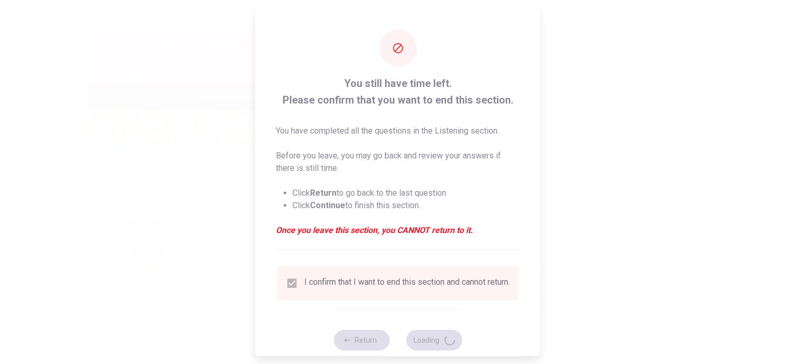
type input "57"
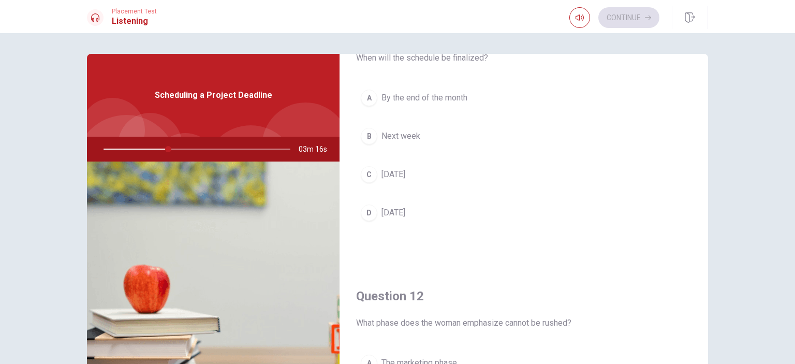
scroll to position [259, 0]
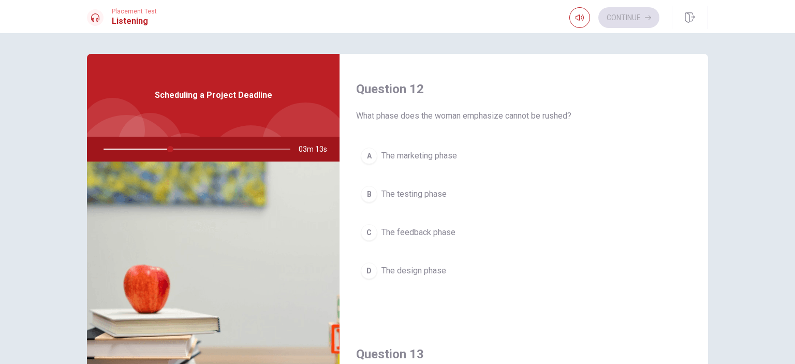
click at [441, 152] on span "The marketing phase" at bounding box center [420, 156] width 76 height 12
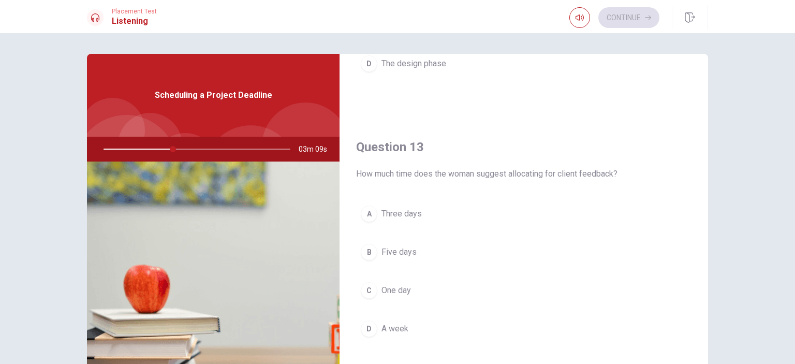
scroll to position [518, 0]
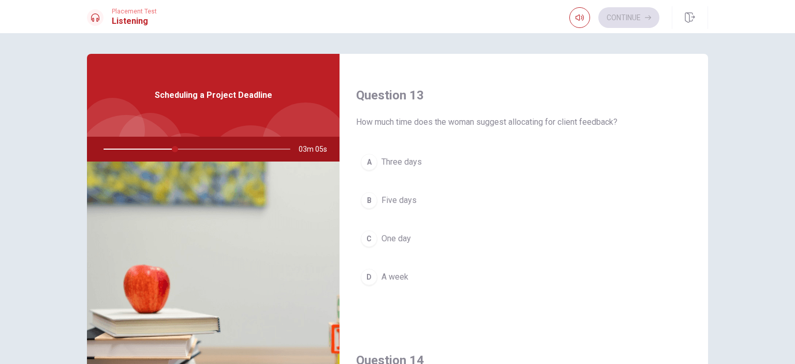
click at [402, 156] on span "Three days" at bounding box center [402, 162] width 40 height 12
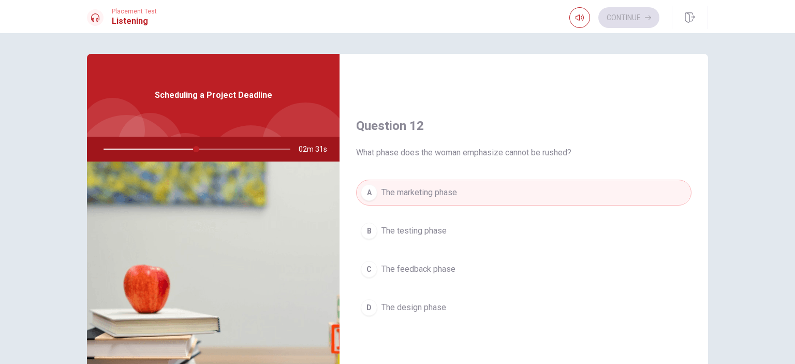
scroll to position [311, 0]
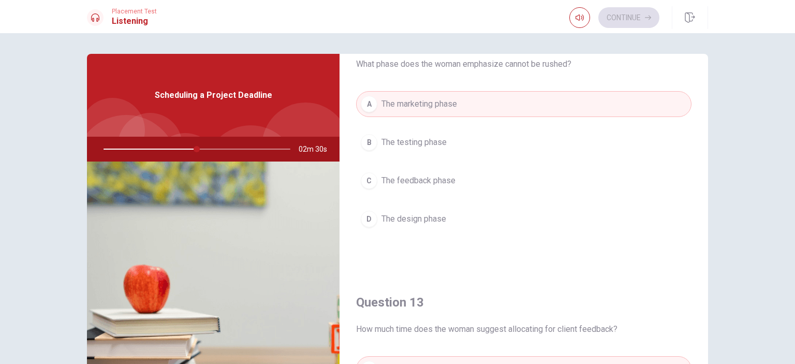
click at [446, 218] on button "D The design phase" at bounding box center [524, 219] width 336 height 26
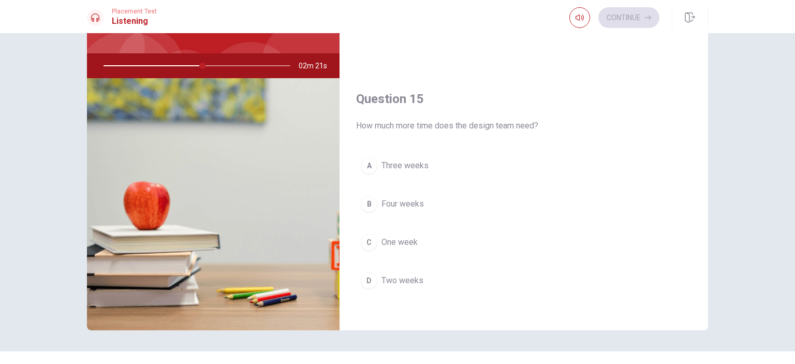
scroll to position [104, 0]
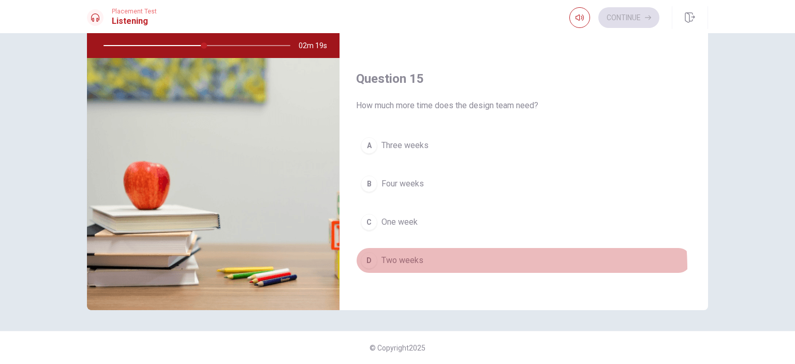
drag, startPoint x: 404, startPoint y: 265, endPoint x: 414, endPoint y: 260, distance: 10.2
click at [405, 265] on button "D Two weeks" at bounding box center [524, 261] width 336 height 26
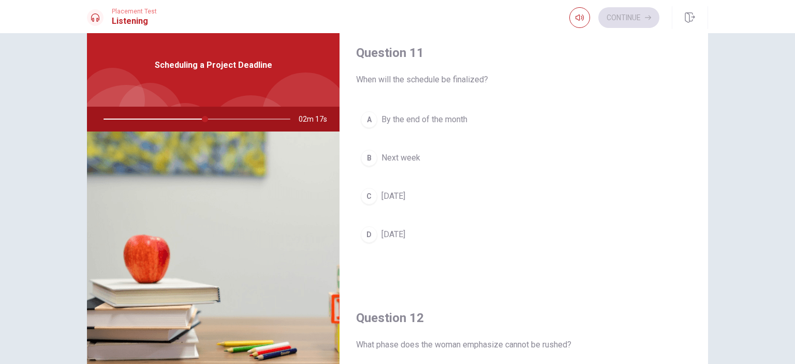
scroll to position [0, 0]
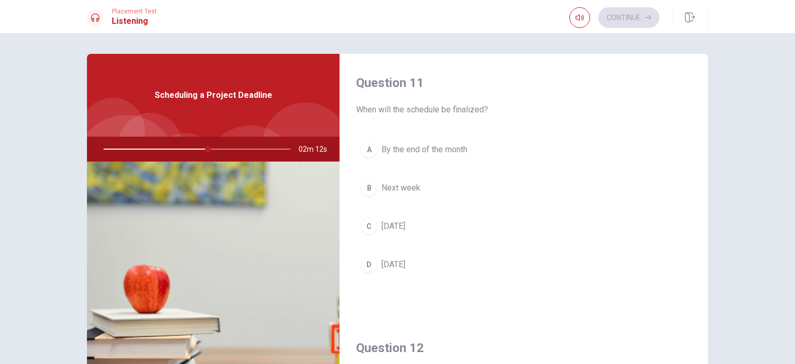
click at [386, 267] on span "[DATE]" at bounding box center [394, 264] width 24 height 12
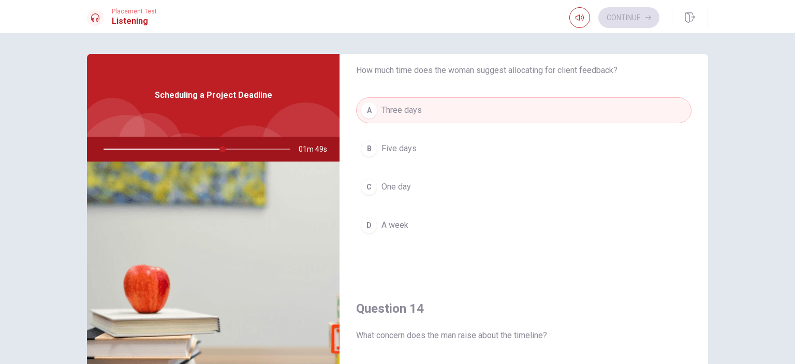
scroll to position [725, 0]
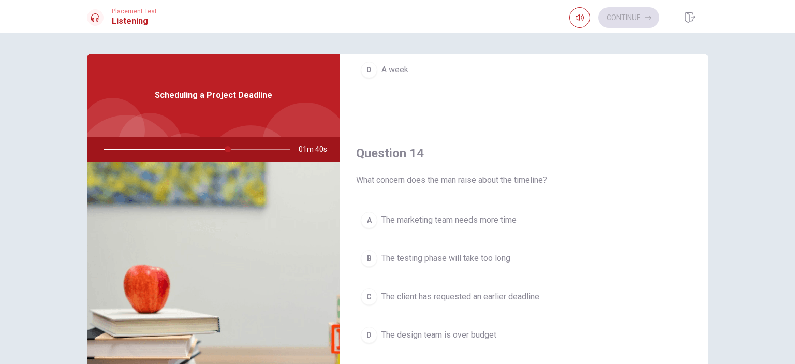
click at [447, 255] on span "The testing phase will take too long" at bounding box center [446, 258] width 129 height 12
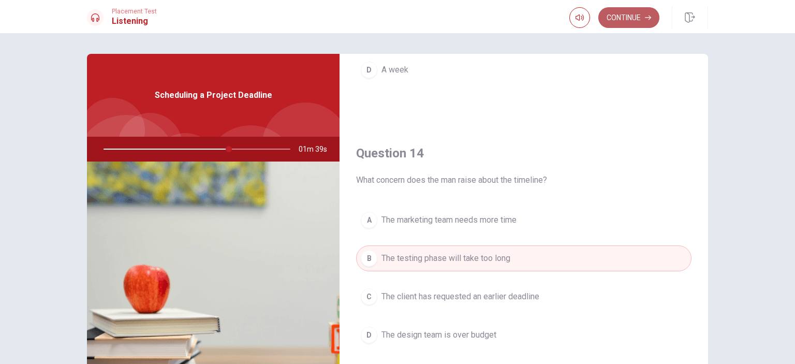
click at [630, 18] on button "Continue" at bounding box center [629, 17] width 61 height 21
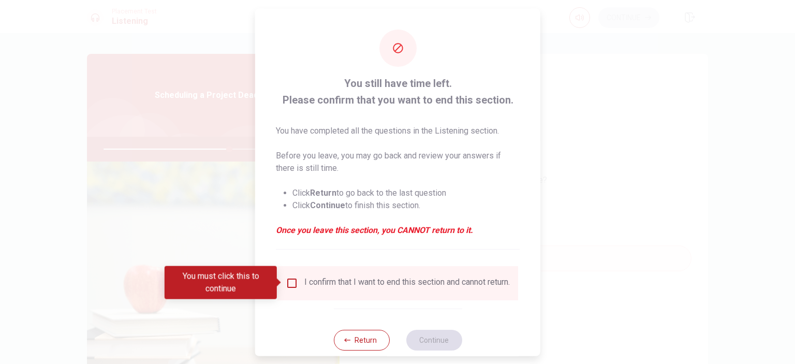
click at [324, 284] on div "I confirm that I want to end this section and cannot return." at bounding box center [407, 282] width 206 height 12
click at [297, 284] on div "I confirm that I want to end this section and cannot return." at bounding box center [398, 282] width 224 height 12
click at [292, 284] on input "You must click this to continue" at bounding box center [292, 282] width 12 height 12
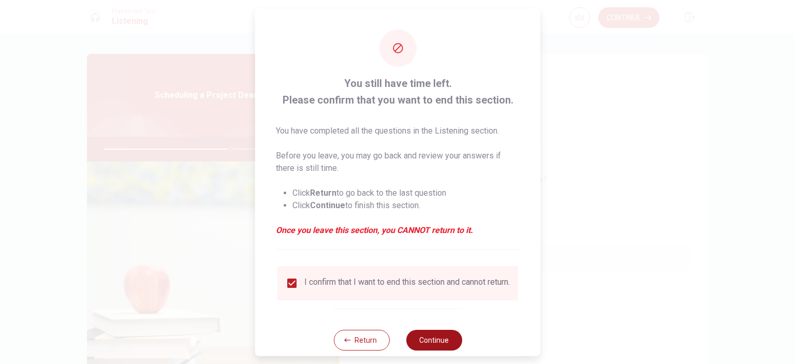
click at [421, 347] on button "Continue" at bounding box center [434, 339] width 56 height 21
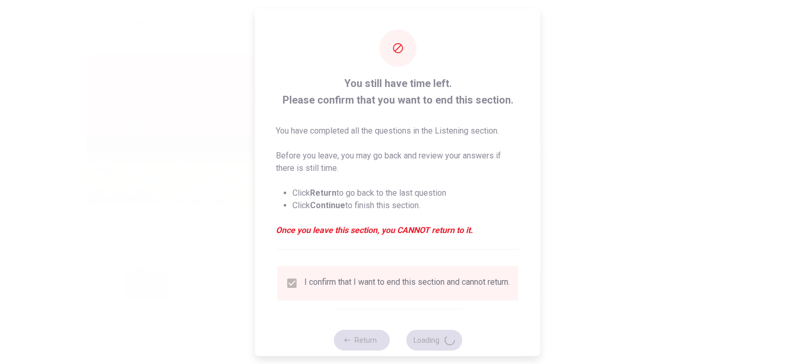
type input "68"
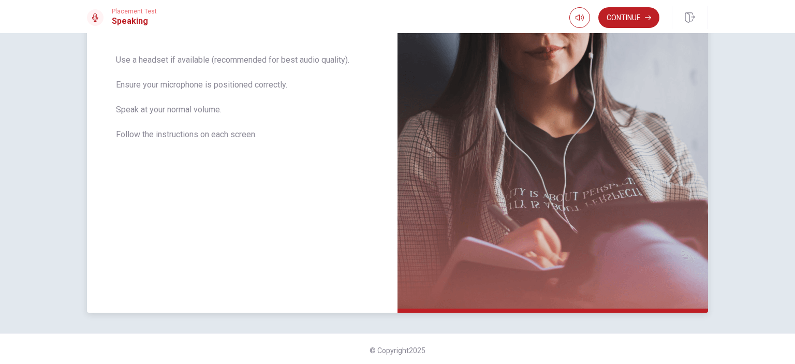
scroll to position [195, 0]
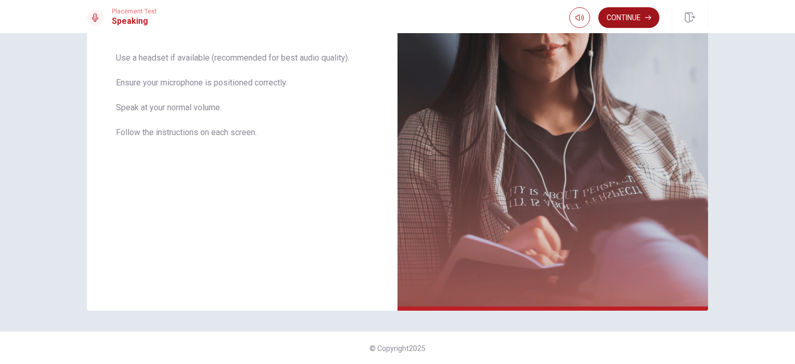
click at [639, 19] on button "Continue" at bounding box center [629, 17] width 61 height 21
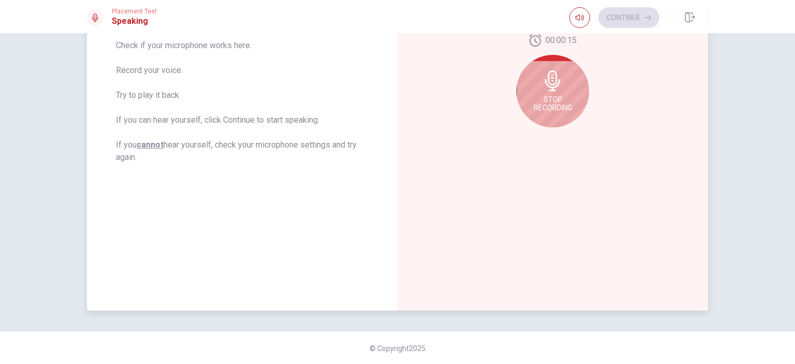
scroll to position [91, 0]
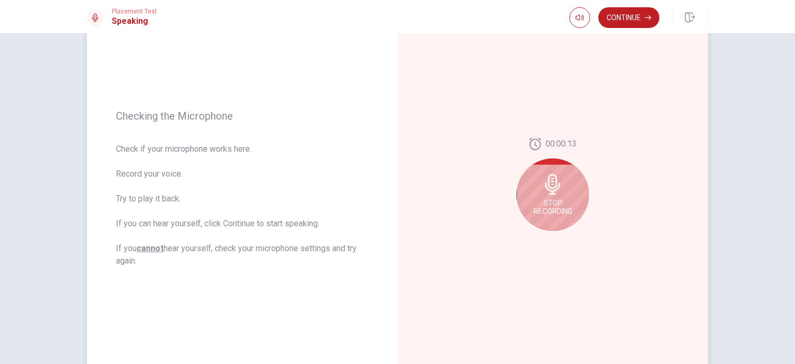
click at [558, 184] on icon at bounding box center [553, 184] width 21 height 21
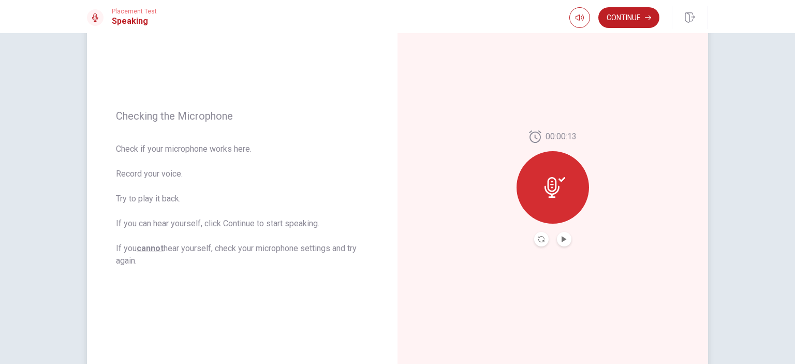
click at [556, 189] on icon at bounding box center [552, 187] width 15 height 21
click at [557, 240] on button "Play Audio" at bounding box center [564, 239] width 14 height 14
click at [543, 238] on button "Record Again" at bounding box center [541, 239] width 14 height 14
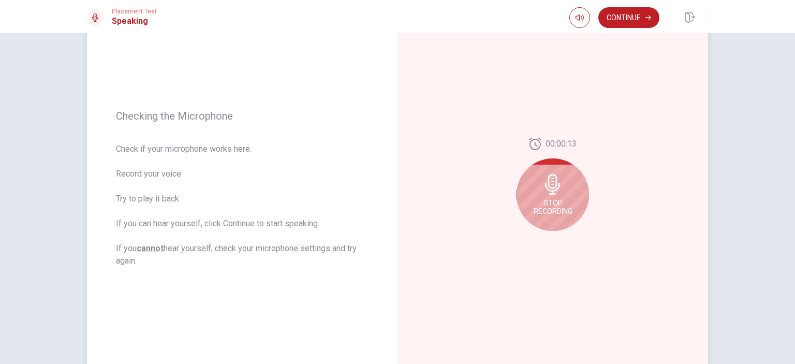
click at [550, 188] on icon at bounding box center [552, 184] width 15 height 21
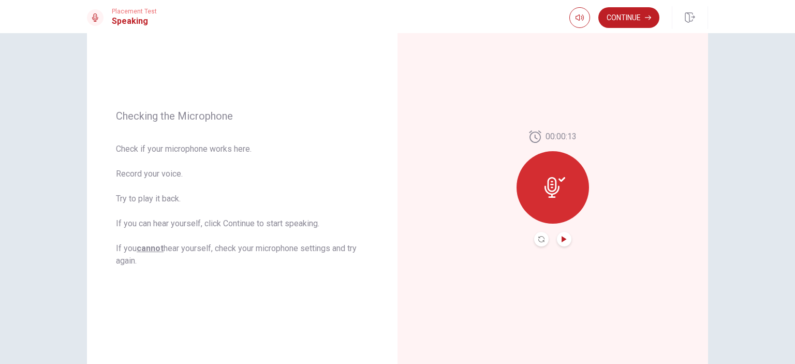
click at [561, 238] on icon "Play Audio" at bounding box center [564, 239] width 6 height 6
click at [629, 20] on button "Continue" at bounding box center [629, 17] width 61 height 21
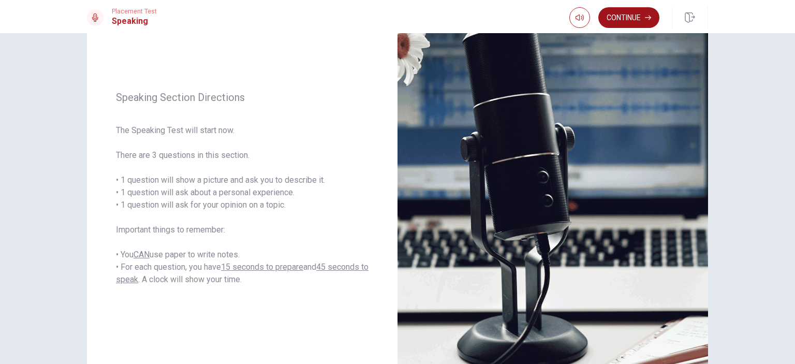
click at [623, 22] on button "Continue" at bounding box center [629, 17] width 61 height 21
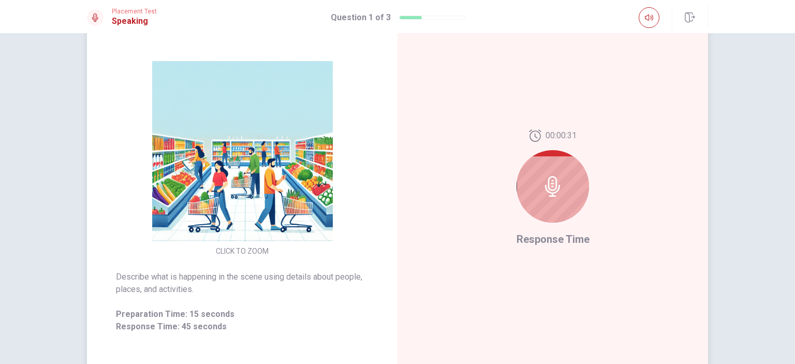
click at [272, 182] on img at bounding box center [242, 151] width 199 height 181
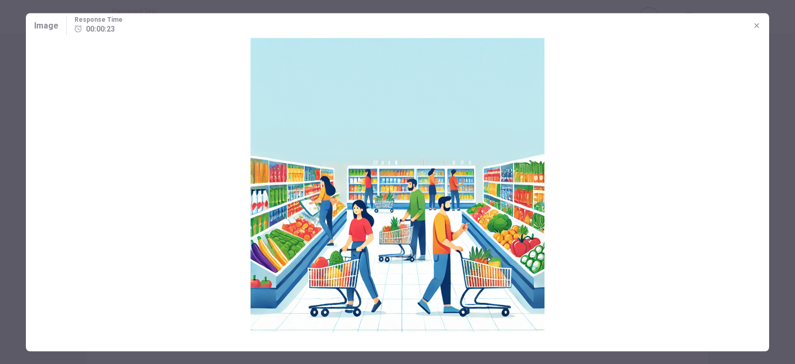
click at [755, 28] on icon "button" at bounding box center [757, 25] width 8 height 8
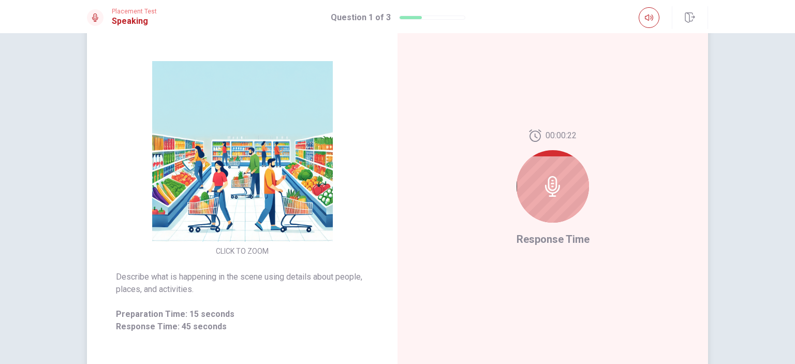
click at [553, 187] on icon at bounding box center [552, 186] width 15 height 21
click at [235, 192] on img at bounding box center [242, 151] width 199 height 181
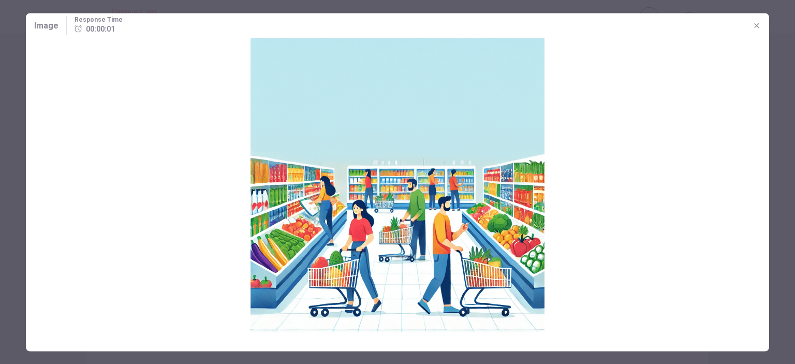
click at [756, 23] on icon "button" at bounding box center [757, 25] width 8 height 8
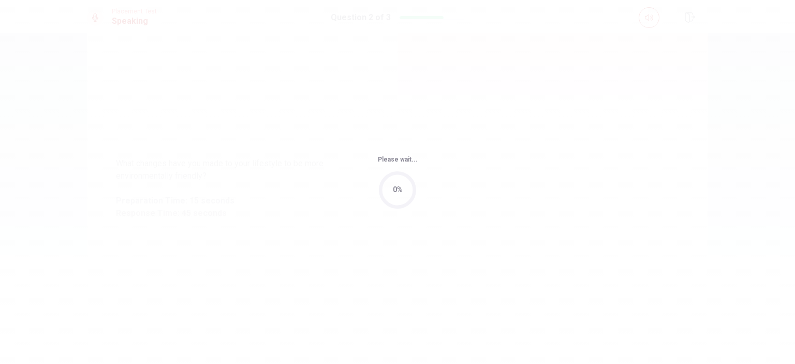
scroll to position [0, 0]
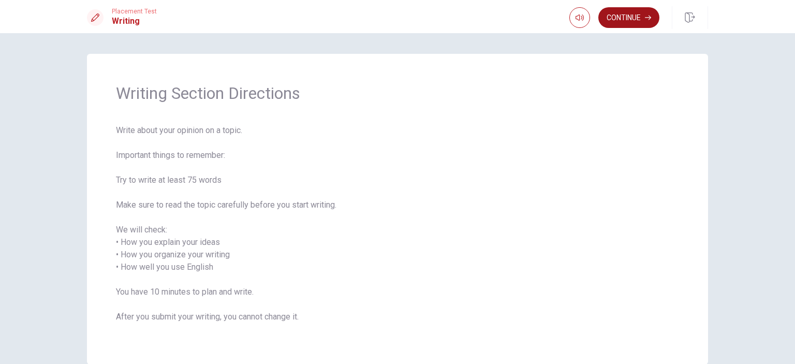
click at [640, 18] on button "Continue" at bounding box center [629, 17] width 61 height 21
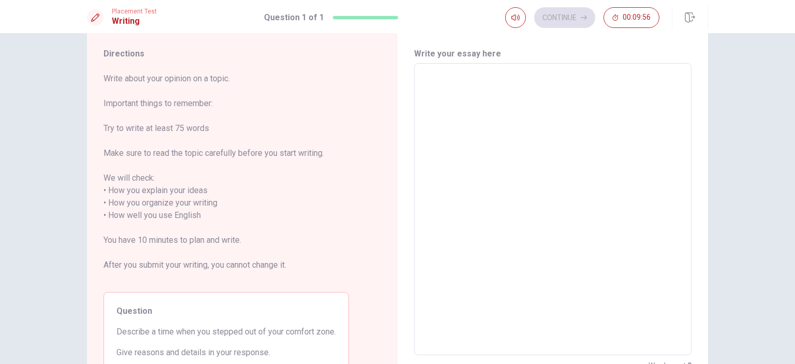
scroll to position [52, 0]
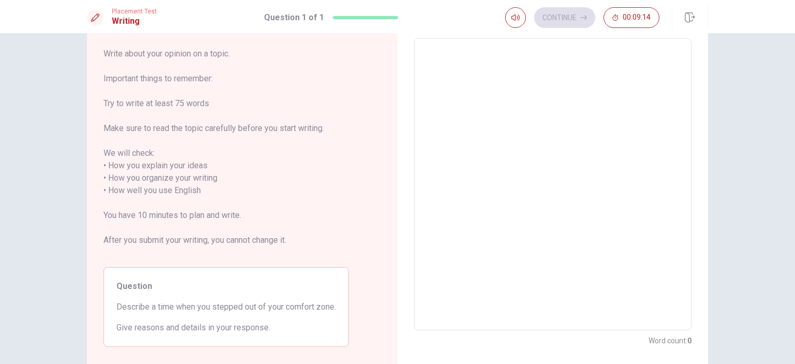
click at [529, 80] on textarea at bounding box center [552, 184] width 263 height 275
type textarea "W"
type textarea "x"
type textarea "I"
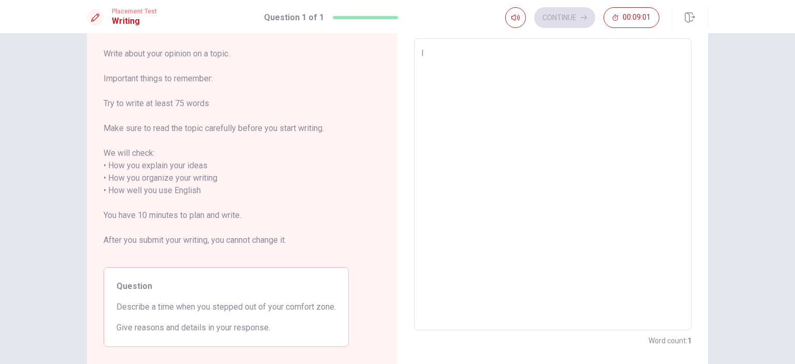
type textarea "x"
type textarea "W"
type textarea "x"
type textarea "W"
type textarea "x"
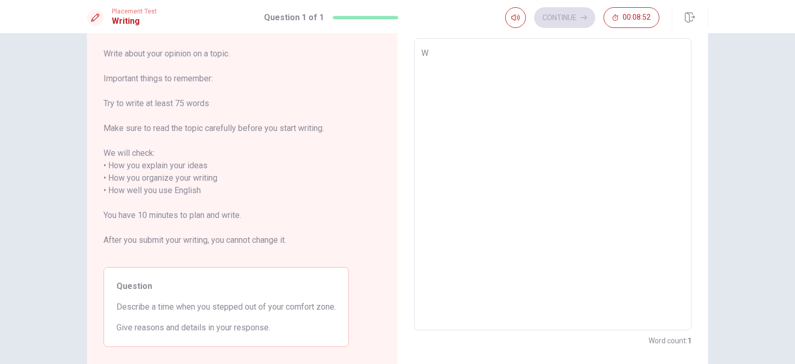
type textarea "Wh"
type textarea "x"
type textarea "When"
type textarea "x"
type textarea "When"
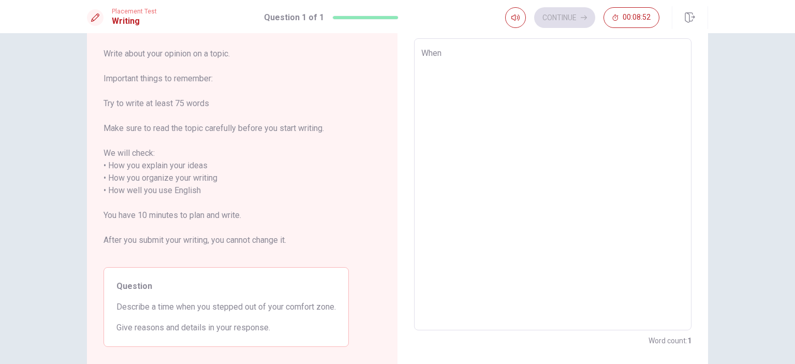
type textarea "x"
type textarea "When i"
type textarea "x"
type textarea "When i"
type textarea "x"
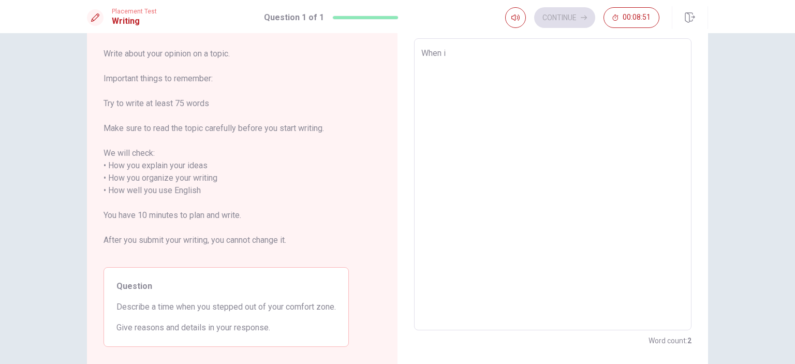
type textarea "When i w"
type textarea "x"
type textarea "When i wa"
type textarea "x"
type textarea "When i was"
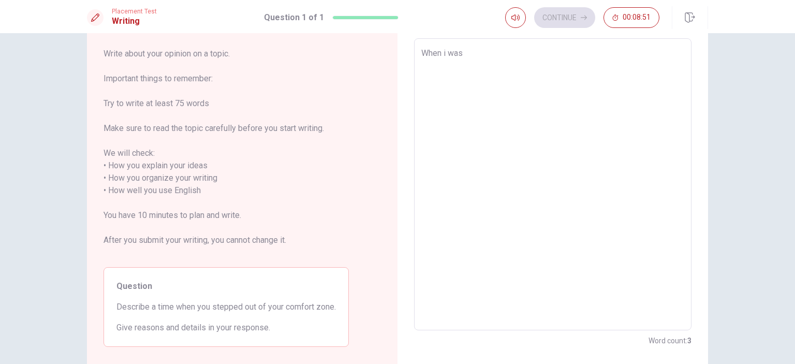
type textarea "x"
type textarea "When i was"
type textarea "x"
type textarea "When i was i"
type textarea "x"
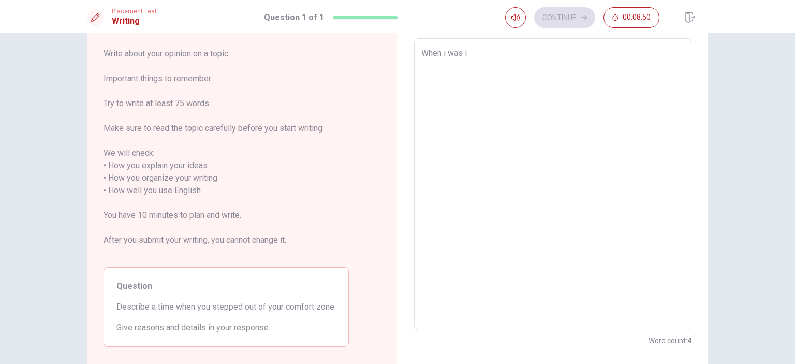
type textarea "When i was in"
type textarea "x"
type textarea "When i was in"
type textarea "x"
type textarea "When i was in a"
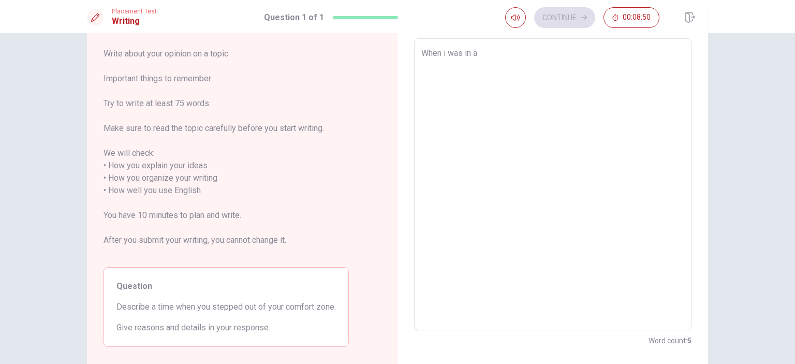
type textarea "x"
type textarea "When i was in"
type textarea "x"
type textarea "When i was in k"
type textarea "x"
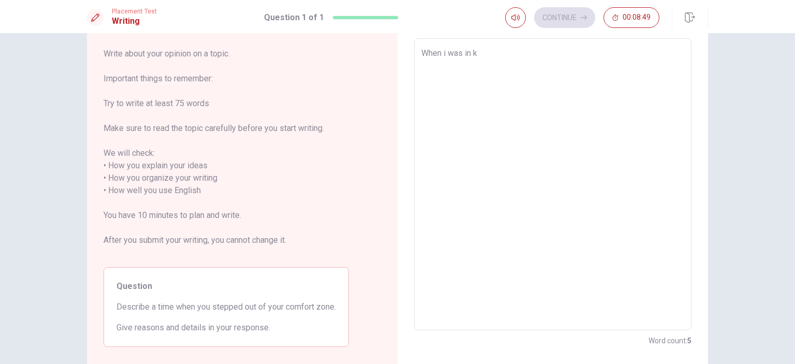
type textarea "When i was in ko"
type textarea "x"
type textarea "When i was in kor"
type textarea "x"
type textarea "When i was in [GEOGRAPHIC_DATA]"
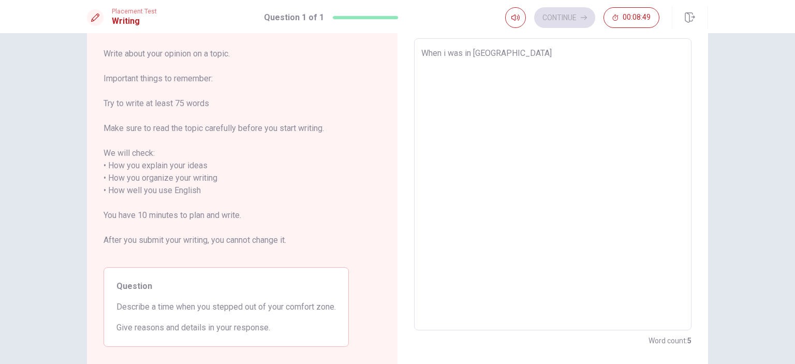
type textarea "x"
type textarea "When i was in [GEOGRAPHIC_DATA]"
type textarea "x"
type textarea "When i was in [GEOGRAPHIC_DATA]"
type textarea "x"
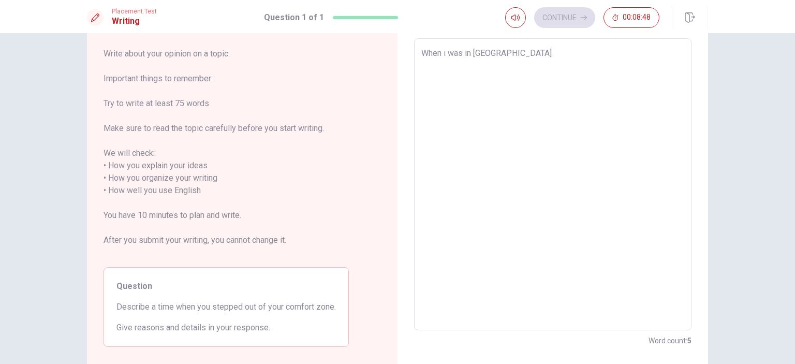
type textarea "When i was in [GEOGRAPHIC_DATA]"
type textarea "x"
type textarea "When i was in korean"
type textarea "x"
type textarea "When i was in korean"
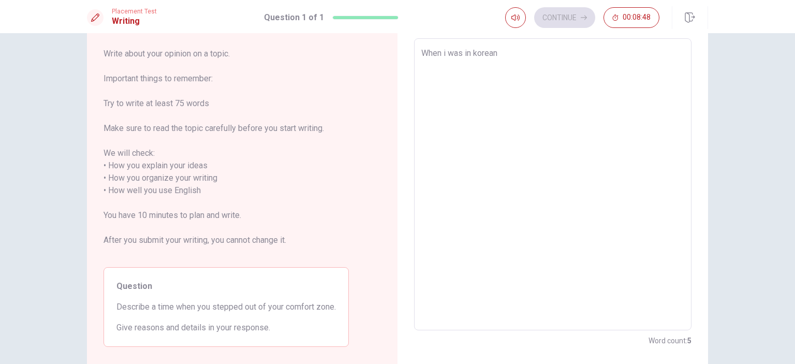
type textarea "x"
type textarea "When i was in korean a"
type textarea "x"
type textarea "When i was in korean ar"
type textarea "x"
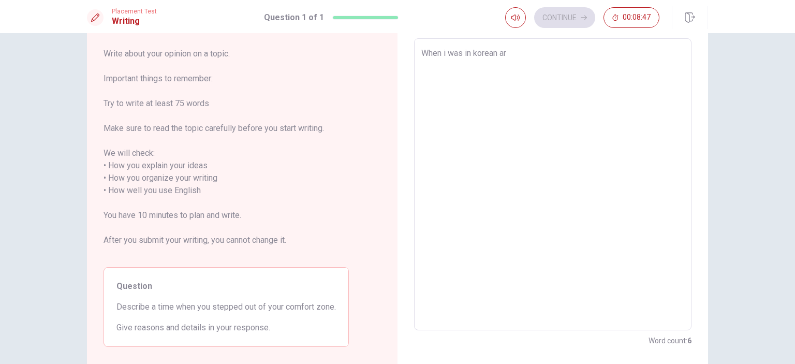
type textarea "When i was in korean arm"
type textarea "x"
type textarea "When i was in [DEMOGRAPHIC_DATA] army"
type textarea "x"
type textarea "When i was in [DEMOGRAPHIC_DATA] army,"
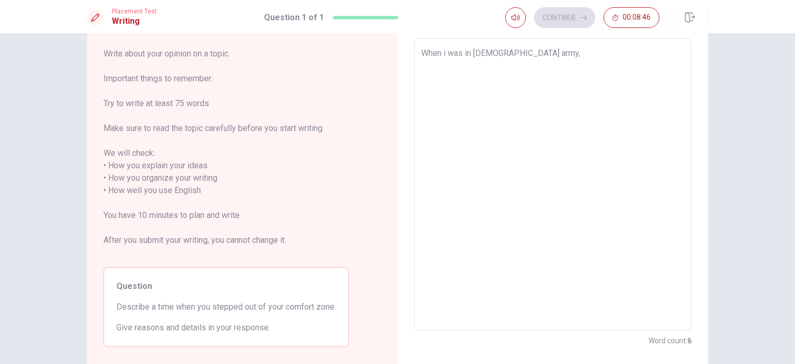
type textarea "x"
type textarea "When i was in [DEMOGRAPHIC_DATA] army,"
type textarea "x"
type textarea "When i was in [DEMOGRAPHIC_DATA] army, i"
type textarea "x"
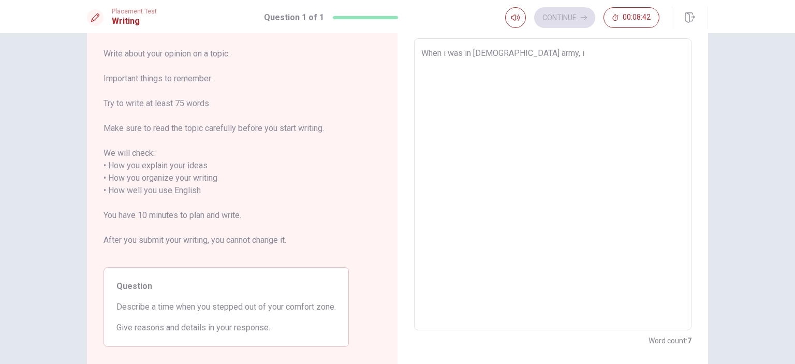
type textarea "When i was in [DEMOGRAPHIC_DATA] army, i"
type textarea "x"
type textarea "When i was in [DEMOGRAPHIC_DATA] army, i s"
type textarea "x"
type textarea "When i was in [DEMOGRAPHIC_DATA] army, i st"
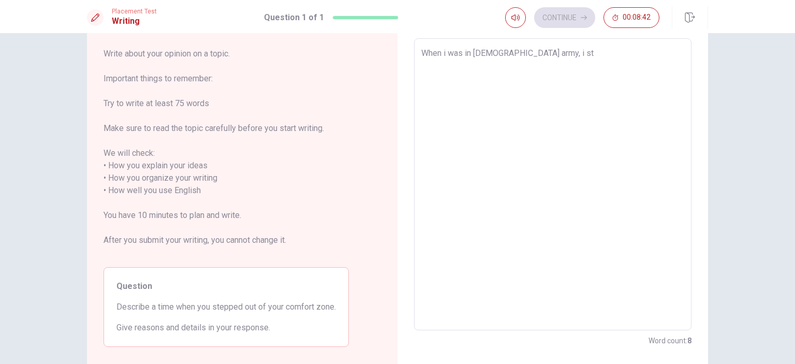
type textarea "x"
type textarea "When i was in [DEMOGRAPHIC_DATA] army, i s"
type textarea "x"
type textarea "When i was in [DEMOGRAPHIC_DATA] army, i"
type textarea "x"
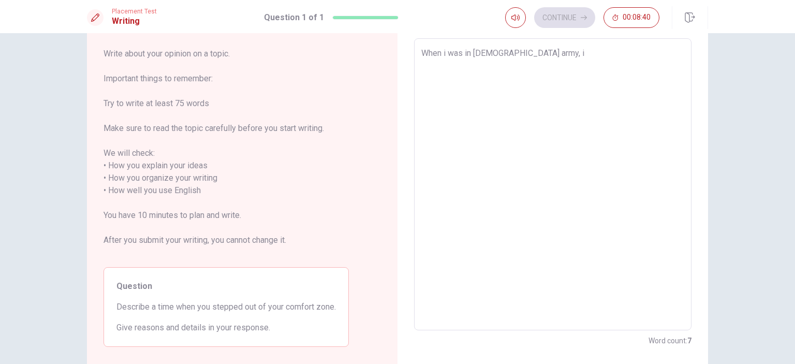
type textarea "When i was in [DEMOGRAPHIC_DATA] army, i t"
type textarea "x"
type textarea "When i was in [DEMOGRAPHIC_DATA] army, i th"
type textarea "x"
type textarea "When i was in [DEMOGRAPHIC_DATA] army, i tho"
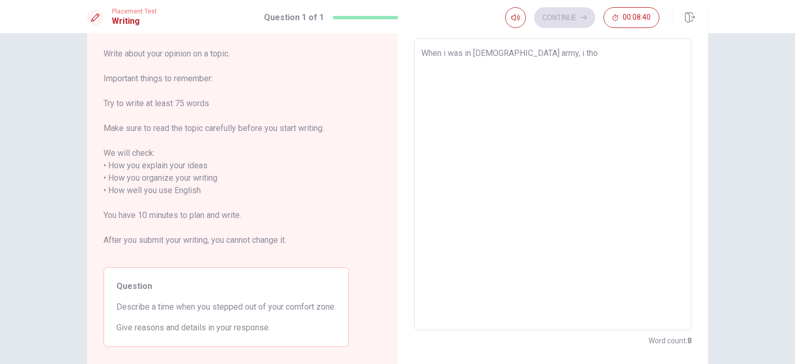
type textarea "x"
type textarea "When i was in [DEMOGRAPHIC_DATA] army, i thou"
type textarea "x"
type textarea "When i was in [DEMOGRAPHIC_DATA] army, i thoug"
type textarea "x"
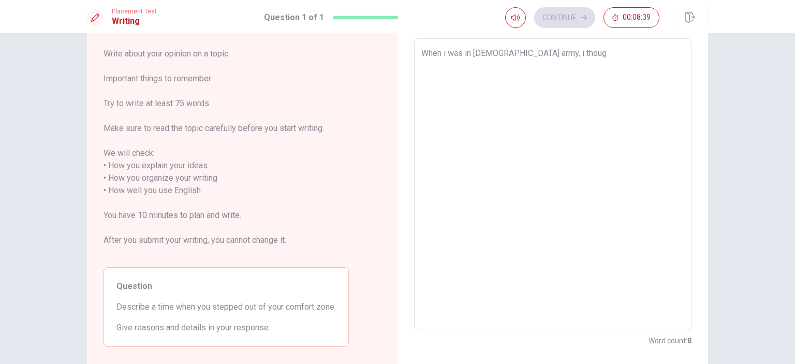
type textarea "When i was in [DEMOGRAPHIC_DATA] army, i though"
type textarea "x"
type textarea "When i was in [DEMOGRAPHIC_DATA] army, i thought"
type textarea "x"
type textarea "When i was in [DEMOGRAPHIC_DATA] army, i thought"
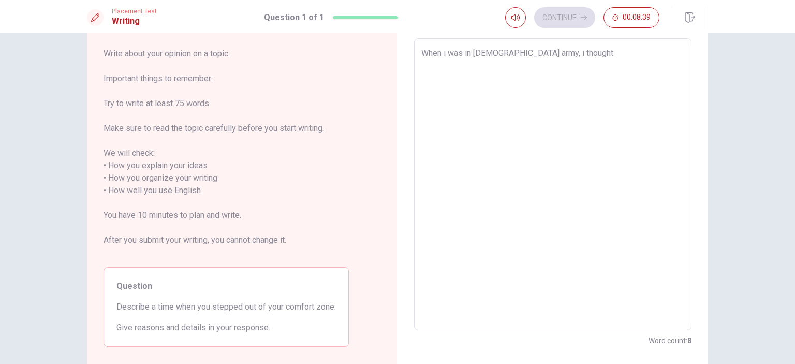
type textarea "x"
type textarea "When i was in [DEMOGRAPHIC_DATA] army, i thought i"
type textarea "x"
type textarea "When i was in [DEMOGRAPHIC_DATA] army, i thought i"
type textarea "x"
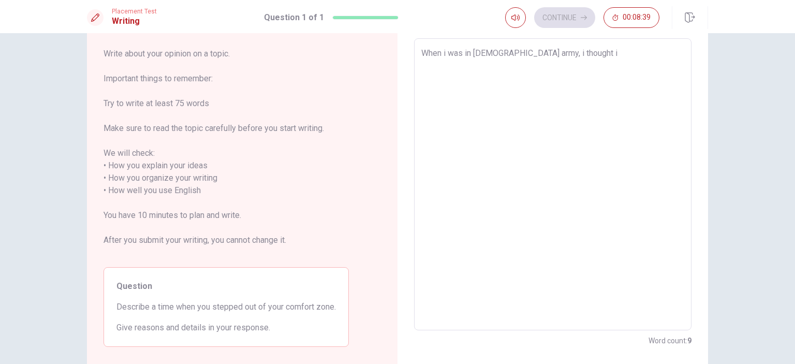
type textarea "When i was in [DEMOGRAPHIC_DATA] army, i thought i s"
type textarea "x"
type textarea "When i was in [DEMOGRAPHIC_DATA] army, i thought i st"
type textarea "x"
type textarea "When i was in [DEMOGRAPHIC_DATA] army, i thought i ste"
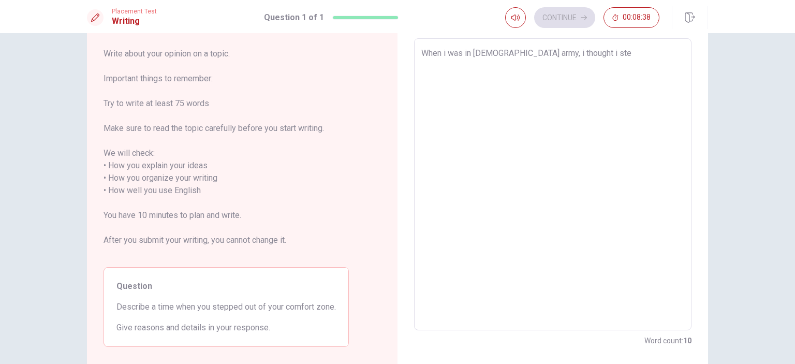
type textarea "x"
type textarea "When i was in [DEMOGRAPHIC_DATA] army, i thought i step"
type textarea "x"
type textarea "When i was in [DEMOGRAPHIC_DATA] army, i thought i [PERSON_NAME]"
type textarea "x"
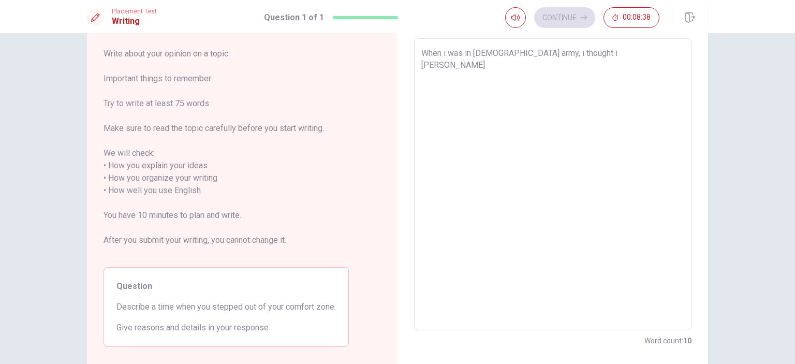
type textarea "When i was in [DEMOGRAPHIC_DATA] army, i thought i steppe"
type textarea "x"
type textarea "When i was in [DEMOGRAPHIC_DATA] army, i thought i stepped"
type textarea "x"
type textarea "When i was in [DEMOGRAPHIC_DATA] army, i thought i stepped"
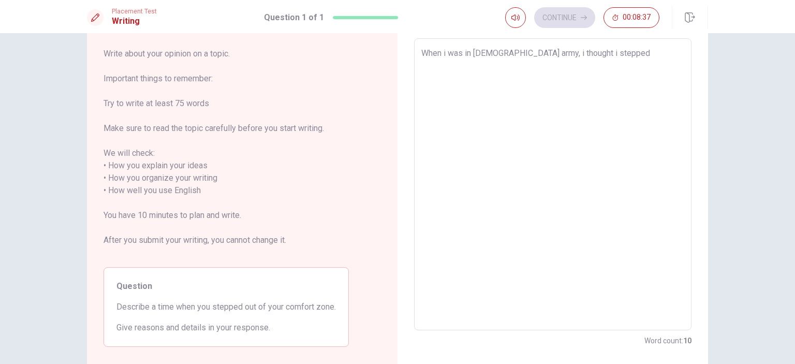
type textarea "x"
type textarea "When i was in [DEMOGRAPHIC_DATA] army, i thought i stepped o"
type textarea "x"
type textarea "When i was in [DEMOGRAPHIC_DATA] army, i thought i stepped ou"
type textarea "x"
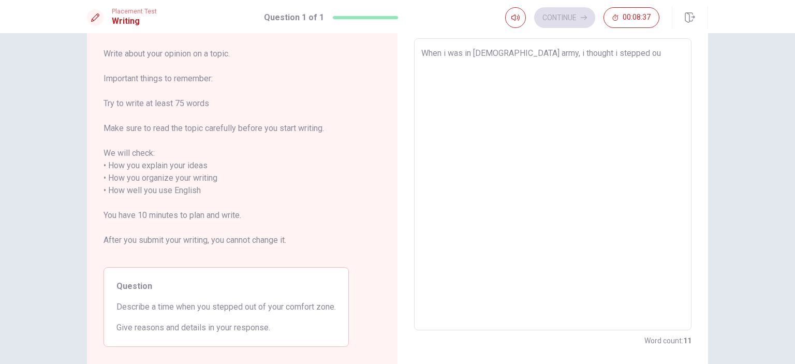
type textarea "When i was in [DEMOGRAPHIC_DATA] army, i thought i stepped out"
type textarea "x"
type textarea "When i was in [DEMOGRAPHIC_DATA] army, i thought i stepped out"
type textarea "x"
type textarea "When i was in [DEMOGRAPHIC_DATA] army, i thought i stepped out o"
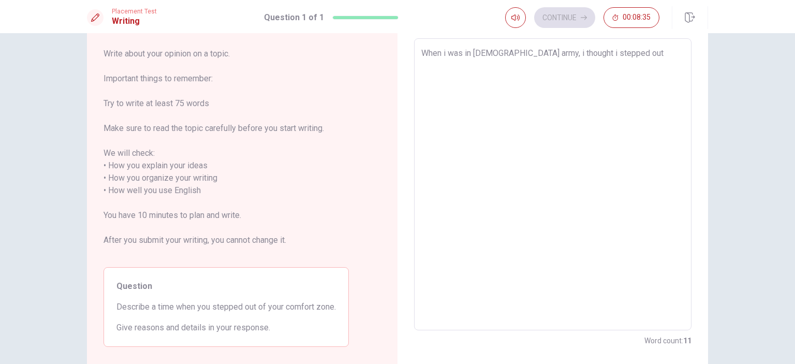
type textarea "x"
type textarea "When i was in [DEMOGRAPHIC_DATA] army, i thought i stepped out of"
type textarea "x"
type textarea "When i was in [DEMOGRAPHIC_DATA] army, i thought i stepped out of"
type textarea "x"
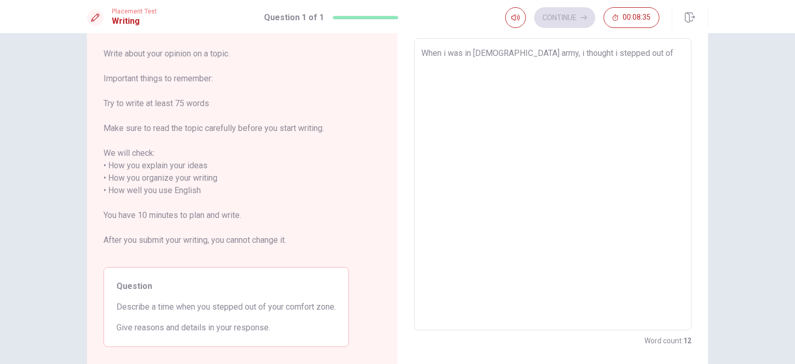
type textarea "When i was in [DEMOGRAPHIC_DATA] army, i thought i stepped out of m"
type textarea "x"
type textarea "When i was in [DEMOGRAPHIC_DATA] army, i thought i stepped out of my"
type textarea "x"
type textarea "When i was in [DEMOGRAPHIC_DATA] army, i thought i stepped out of my"
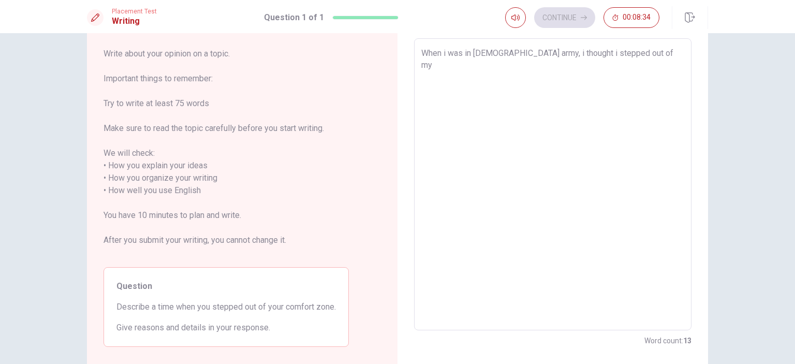
type textarea "x"
type textarea "When i was in [DEMOGRAPHIC_DATA] army, i thought i stepped out of my c"
type textarea "x"
type textarea "When i was in [DEMOGRAPHIC_DATA] army, i thought i stepped out of my co"
type textarea "x"
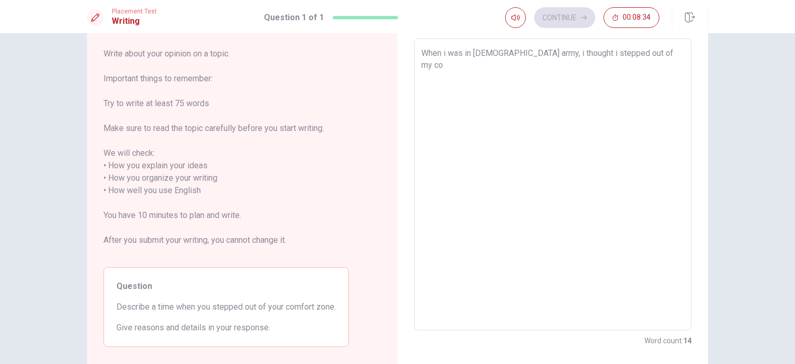
type textarea "When i was in [DEMOGRAPHIC_DATA] army, i thought i stepped out of my com"
type textarea "x"
type textarea "When i was in [DEMOGRAPHIC_DATA] army, i thought i stepped out of my comfo"
type textarea "x"
type textarea "When i was in [DEMOGRAPHIC_DATA] army, i thought i stepped out of my comfor"
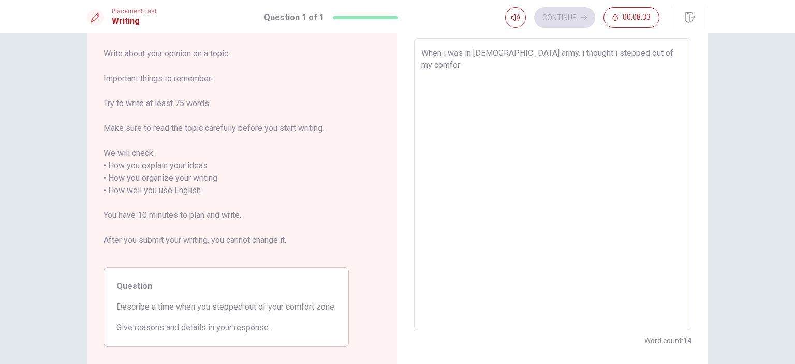
type textarea "x"
type textarea "When i was in [DEMOGRAPHIC_DATA] army, i thought i stepped out of my comfort"
type textarea "x"
type textarea "When i was in [DEMOGRAPHIC_DATA] army, i thought i stepped out of my comfort"
type textarea "x"
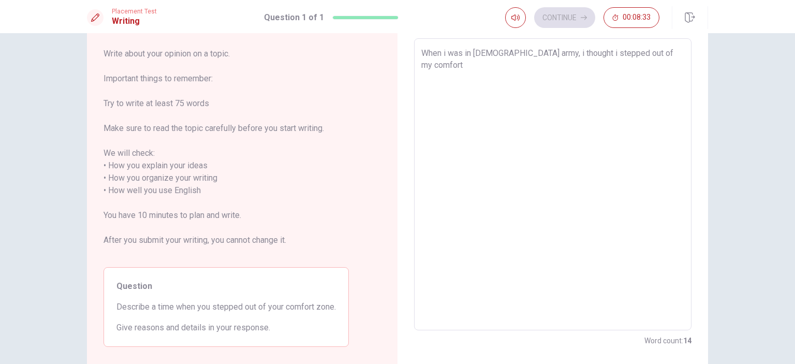
type textarea "When i was in [DEMOGRAPHIC_DATA] army, i thought i stepped out of my comfort z"
type textarea "x"
type textarea "When i was in [DEMOGRAPHIC_DATA] army, i thought i stepped out of my comfort zo"
type textarea "x"
type textarea "When i was in [DEMOGRAPHIC_DATA] army, i thought i stepped out of my comfort zon"
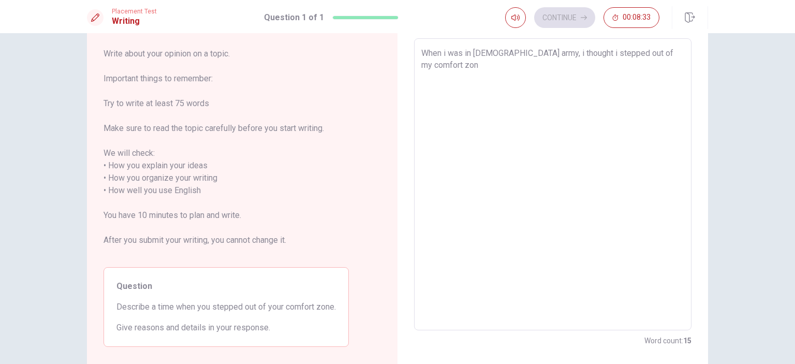
type textarea "x"
type textarea "When i was in [DEMOGRAPHIC_DATA] army, i thought i stepped out of my comfort zo…"
type textarea "x"
type textarea "When i was in [DEMOGRAPHIC_DATA] army, i thought i stepped out of my comfort zo…"
type textarea "x"
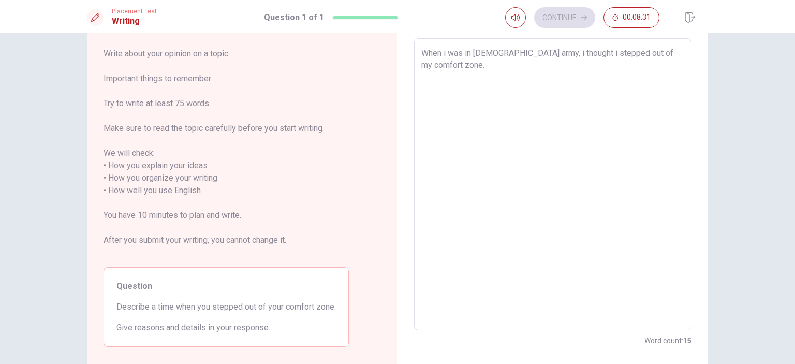
type textarea "When i was in [DEMOGRAPHIC_DATA] army, i thought i stepped out of my comfort zo…"
type textarea "x"
type textarea "When i was in [DEMOGRAPHIC_DATA] army, i thought i stepped out of my comfort zo…"
type textarea "x"
type textarea "When i was in [DEMOGRAPHIC_DATA] army, i thought i stepped out of my comfort zo…"
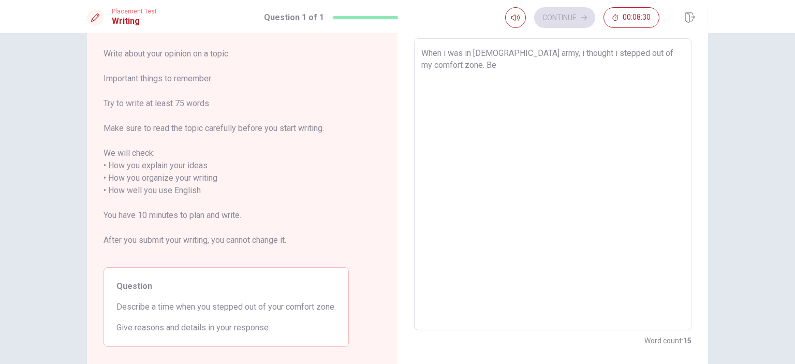
type textarea "x"
type textarea "When i was in [DEMOGRAPHIC_DATA] army, i thought i stepped out of my comfort zo…"
type textarea "x"
type textarea "When i was in [DEMOGRAPHIC_DATA] army, i thought i stepped out of my comfort zo…"
type textarea "x"
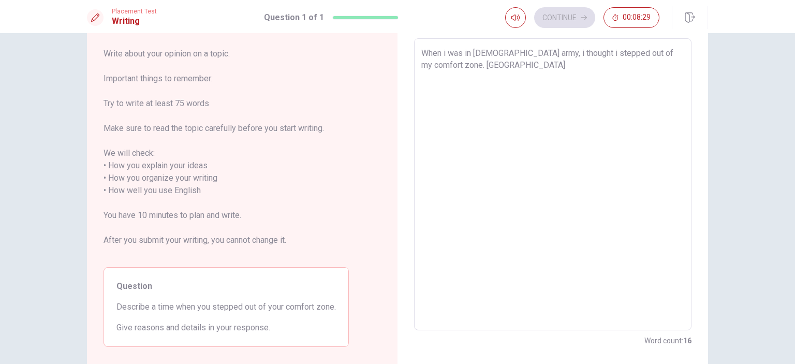
type textarea "When i was in [DEMOGRAPHIC_DATA] army, i thought i stepped out of my comfort zo…"
type textarea "x"
type textarea "When i was in [DEMOGRAPHIC_DATA] army, i thought i stepped out of my comfort zo…"
type textarea "x"
type textarea "When i was in [DEMOGRAPHIC_DATA] army, i thought i stepped out of my comfort zo…"
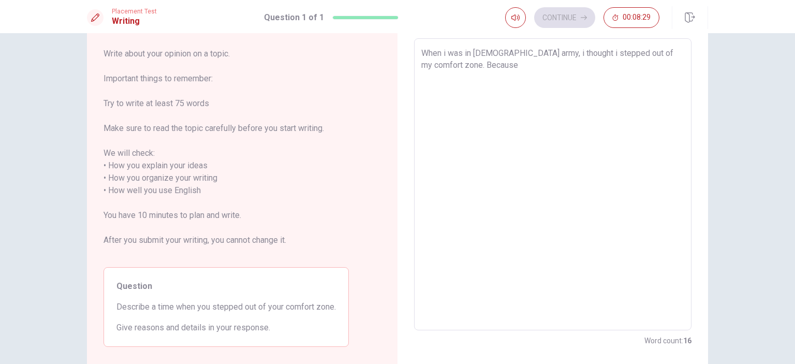
type textarea "x"
type textarea "When i was in [DEMOGRAPHIC_DATA] army, i thought i stepped out of my comfort zo…"
type textarea "x"
type textarea "When i was in [DEMOGRAPHIC_DATA] army, i thought i stepped out of my comfort zo…"
type textarea "x"
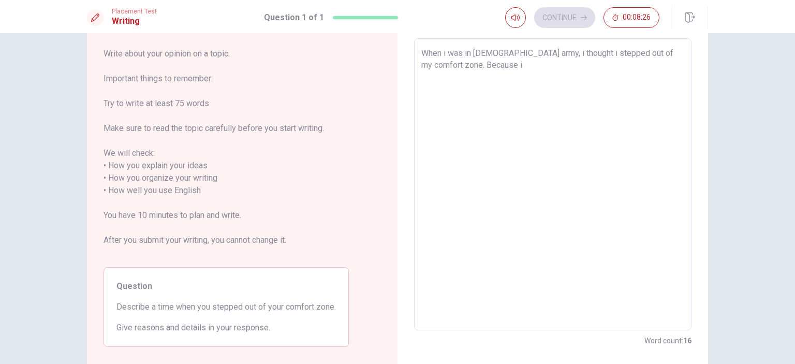
type textarea "When i was in [DEMOGRAPHIC_DATA] army, i thought i stepped out of my comfort zo…"
type textarea "x"
type textarea "When i was in [DEMOGRAPHIC_DATA] army, i thought i stepped out of my comfort zo…"
type textarea "x"
type textarea "When i was in [DEMOGRAPHIC_DATA] army, i thought i stepped out of my comfort zo…"
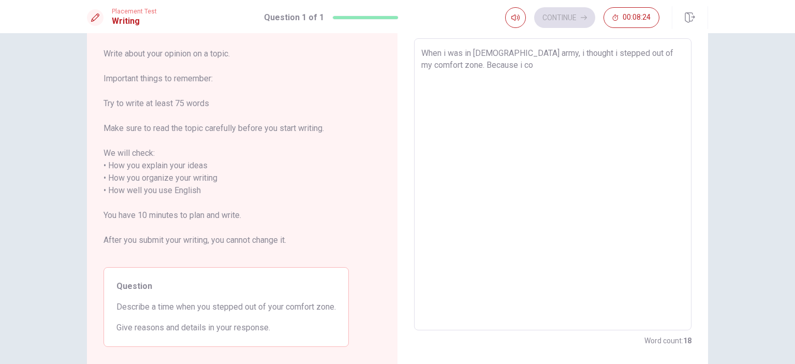
type textarea "x"
type textarea "When i was in [DEMOGRAPHIC_DATA] army, i thought i stepped out of my comfort zo…"
type textarea "x"
type textarea "When i was in [DEMOGRAPHIC_DATA] army, i thought i stepped out of my comfort zo…"
type textarea "x"
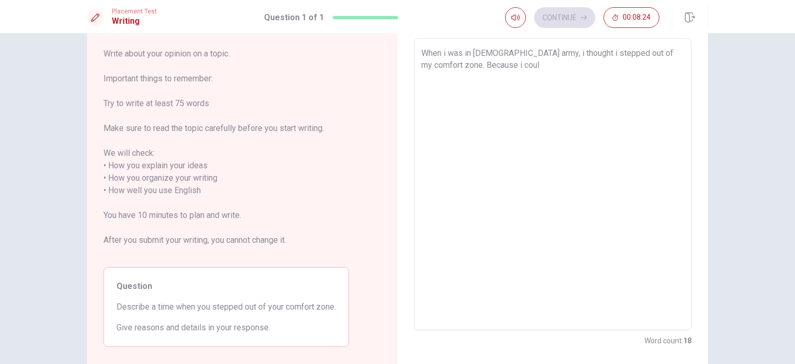
type textarea "When i was in [DEMOGRAPHIC_DATA] army, i thought i stepped out of my comfort zo…"
type textarea "x"
type textarea "When i was in [DEMOGRAPHIC_DATA] army, i thought i stepped out of my comfort zo…"
type textarea "x"
type textarea "When i was in [DEMOGRAPHIC_DATA] army, i thought i stepped out of my comfort zo…"
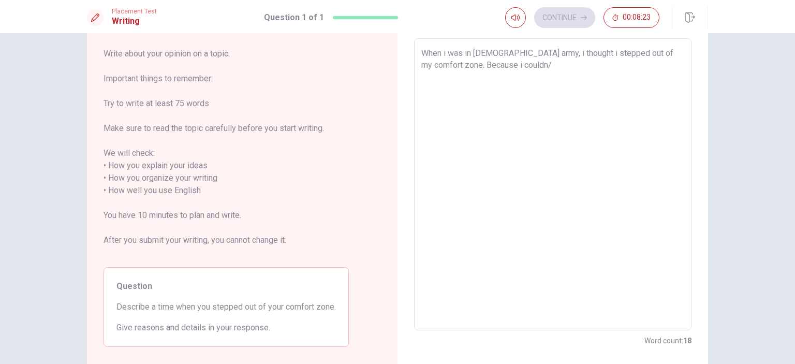
type textarea "x"
type textarea "When i was in [DEMOGRAPHIC_DATA] army, i thought i stepped out of my comfort zo…"
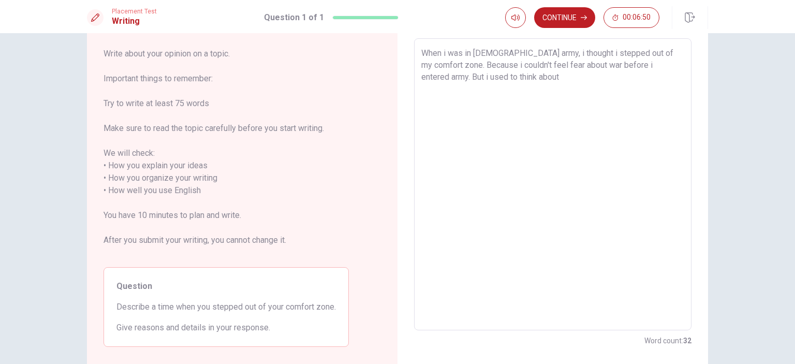
click at [675, 66] on textarea "When i was in [DEMOGRAPHIC_DATA] army, i thought i stepped out of my comfort zo…" at bounding box center [552, 184] width 263 height 275
click at [538, 78] on textarea "When i was in [DEMOGRAPHIC_DATA] army, i thought i stepped out of my comfort zo…" at bounding box center [552, 184] width 263 height 275
click at [454, 78] on textarea "When i was in [DEMOGRAPHIC_DATA] army, i thought i stepped out of my comfort zo…" at bounding box center [552, 184] width 263 height 275
click at [609, 80] on textarea "When i was in [DEMOGRAPHIC_DATA] army, i thought i stepped out of my comfort zo…" at bounding box center [552, 184] width 263 height 275
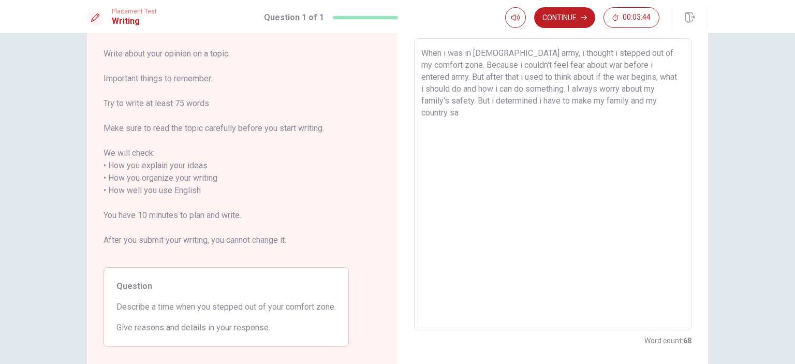
click at [516, 105] on textarea "When i was in [DEMOGRAPHIC_DATA] army, i thought i stepped out of my comfort zo…" at bounding box center [552, 184] width 263 height 275
click at [632, 100] on textarea "When i was in [DEMOGRAPHIC_DATA] army, i thought i stepped out of my comfort zo…" at bounding box center [552, 184] width 263 height 275
click at [562, 24] on button "Continue" at bounding box center [564, 17] width 61 height 21
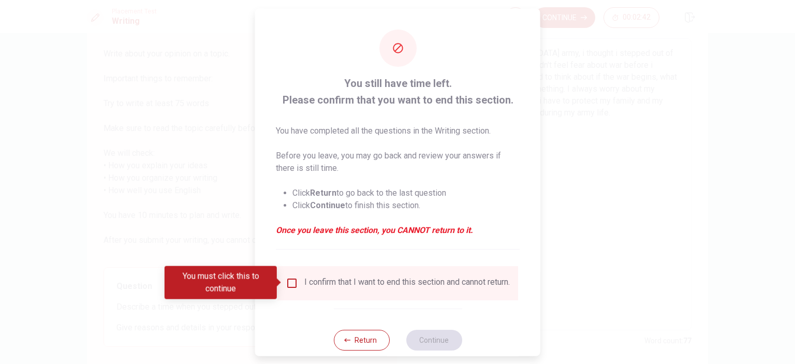
click at [292, 283] on input "You must click this to continue" at bounding box center [292, 282] width 12 height 12
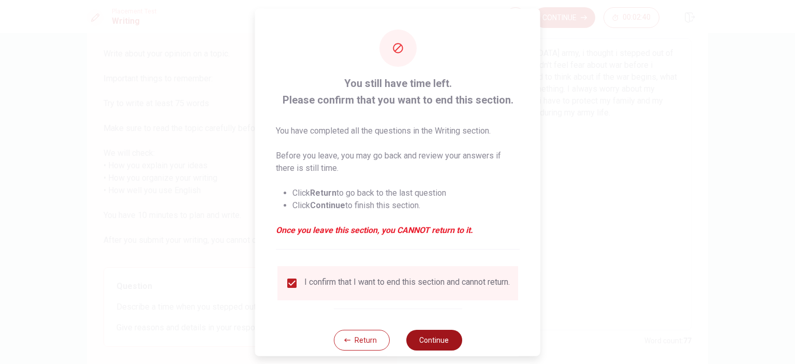
click at [423, 345] on button "Continue" at bounding box center [434, 339] width 56 height 21
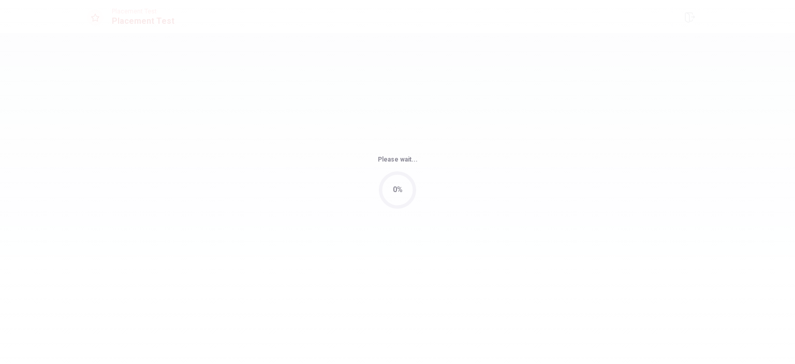
scroll to position [0, 0]
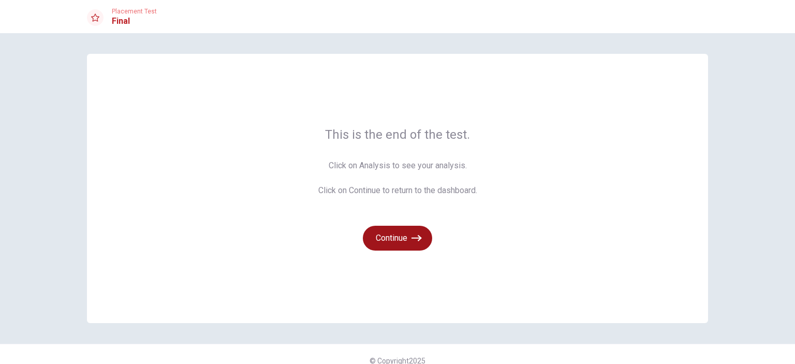
click at [399, 236] on button "Continue" at bounding box center [397, 238] width 69 height 25
